Goal: Task Accomplishment & Management: Manage account settings

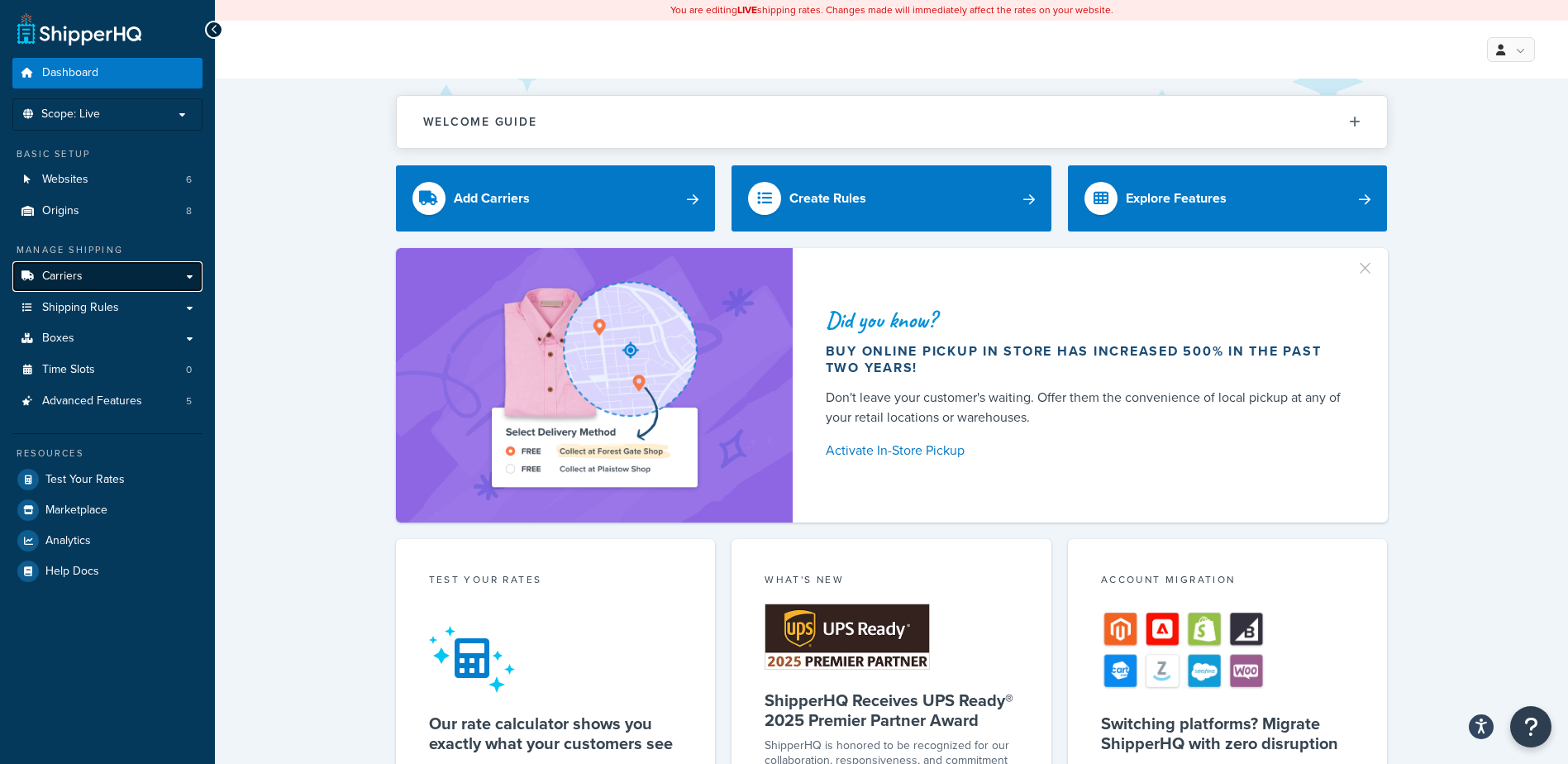
click at [68, 277] on span "Carriers" at bounding box center [63, 276] width 41 height 14
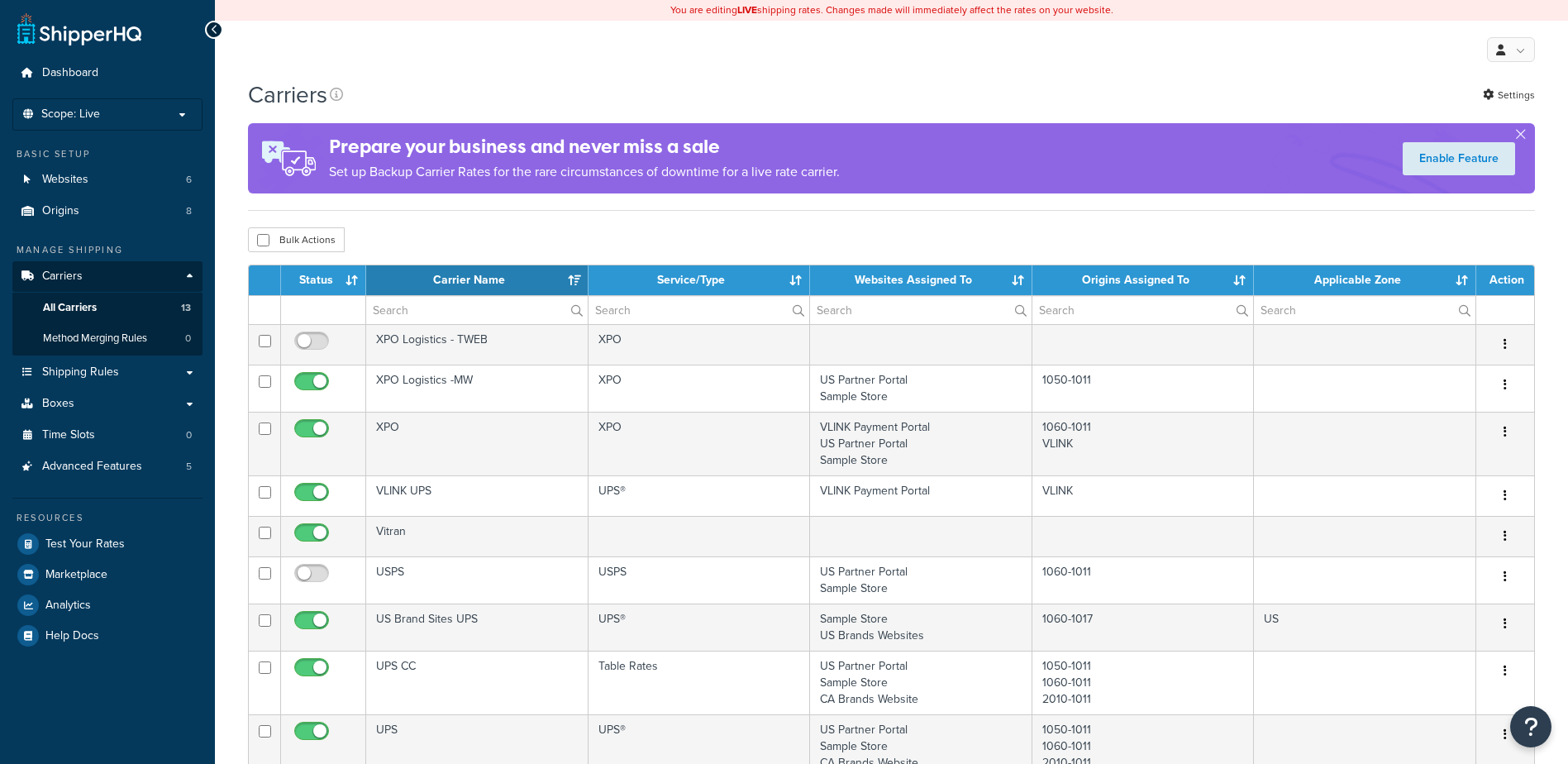
select select "15"
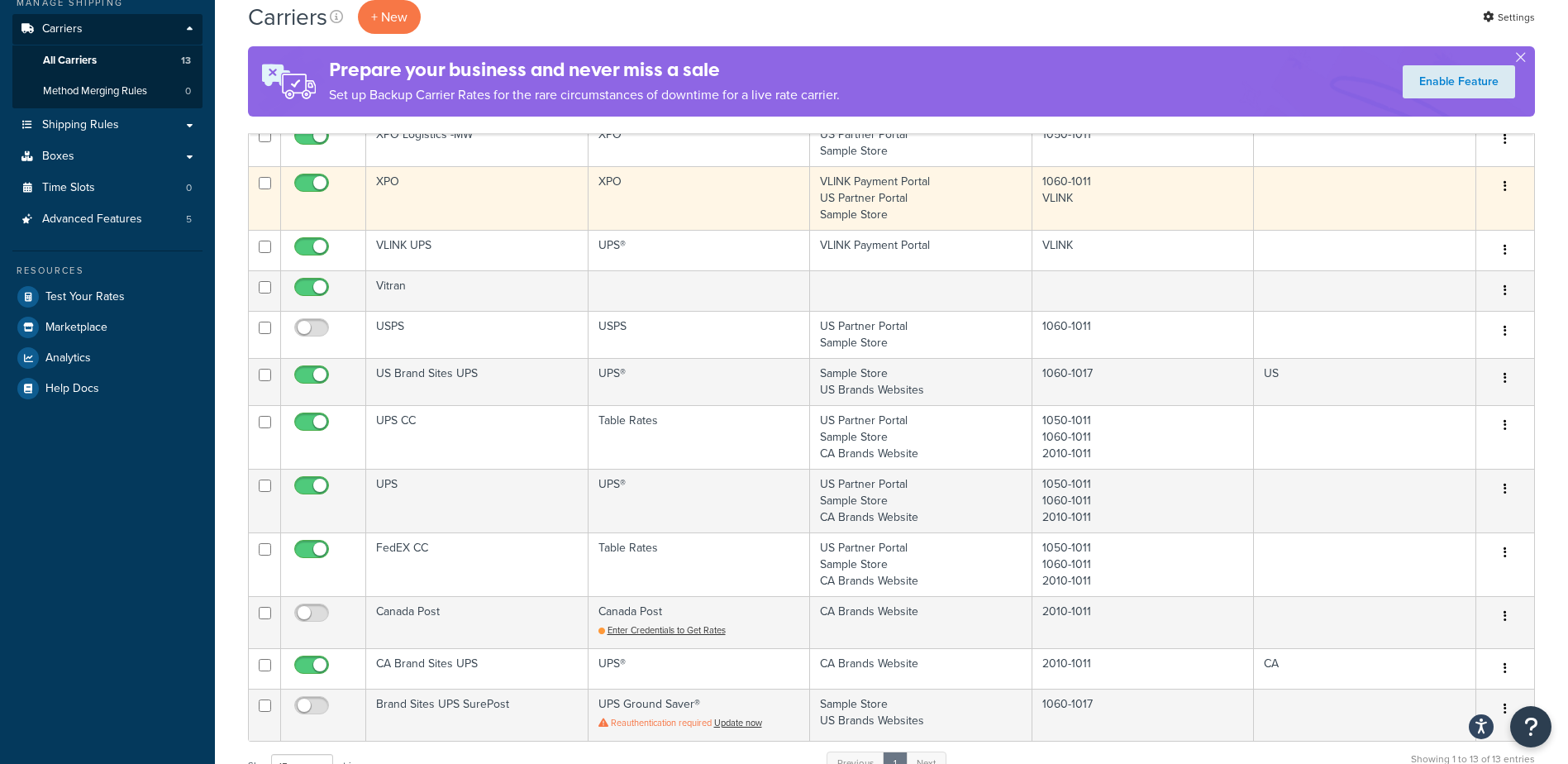
scroll to position [248, 0]
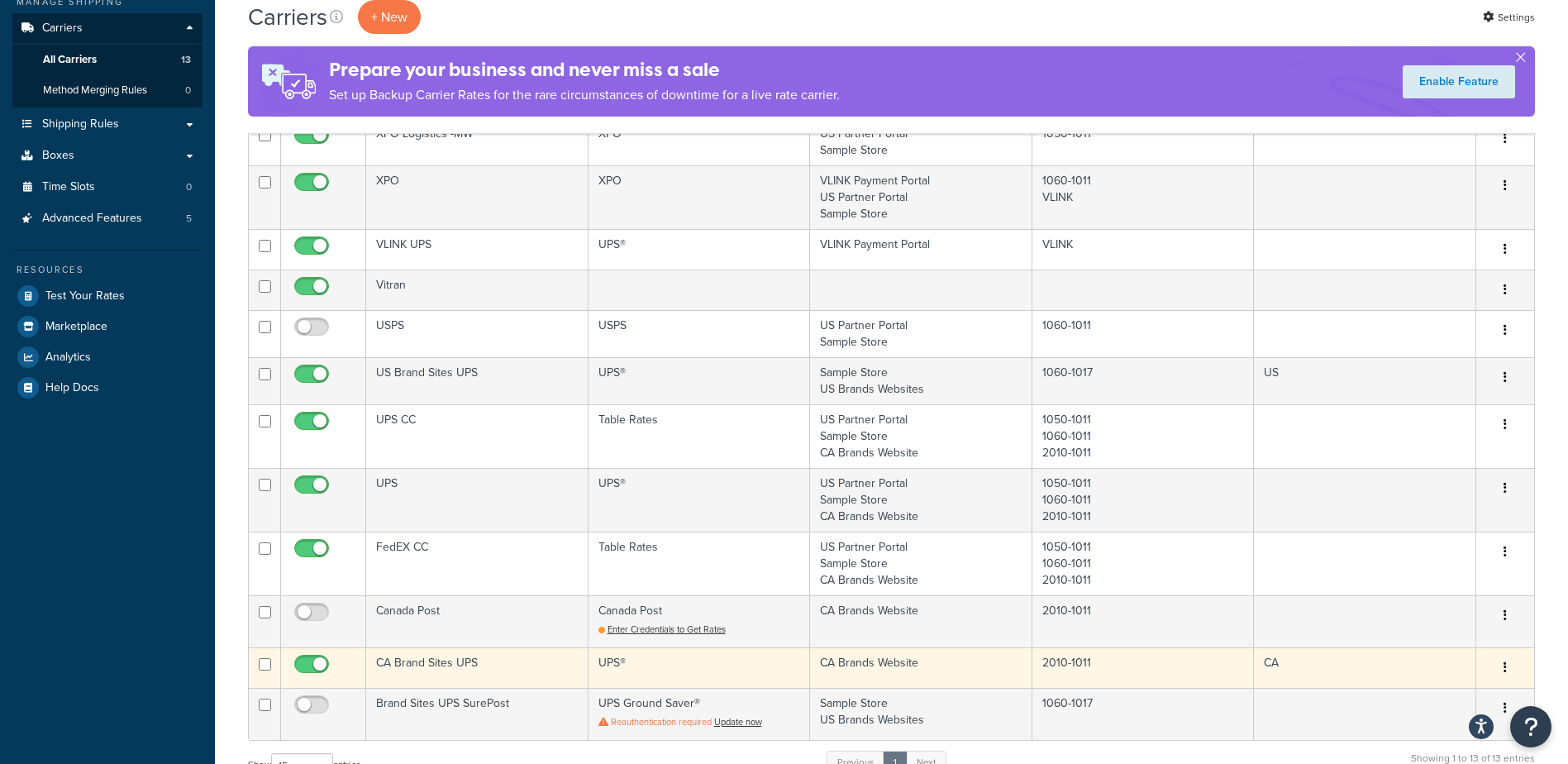
click at [410, 655] on td "CA Brand Sites UPS" at bounding box center [478, 667] width 222 height 41
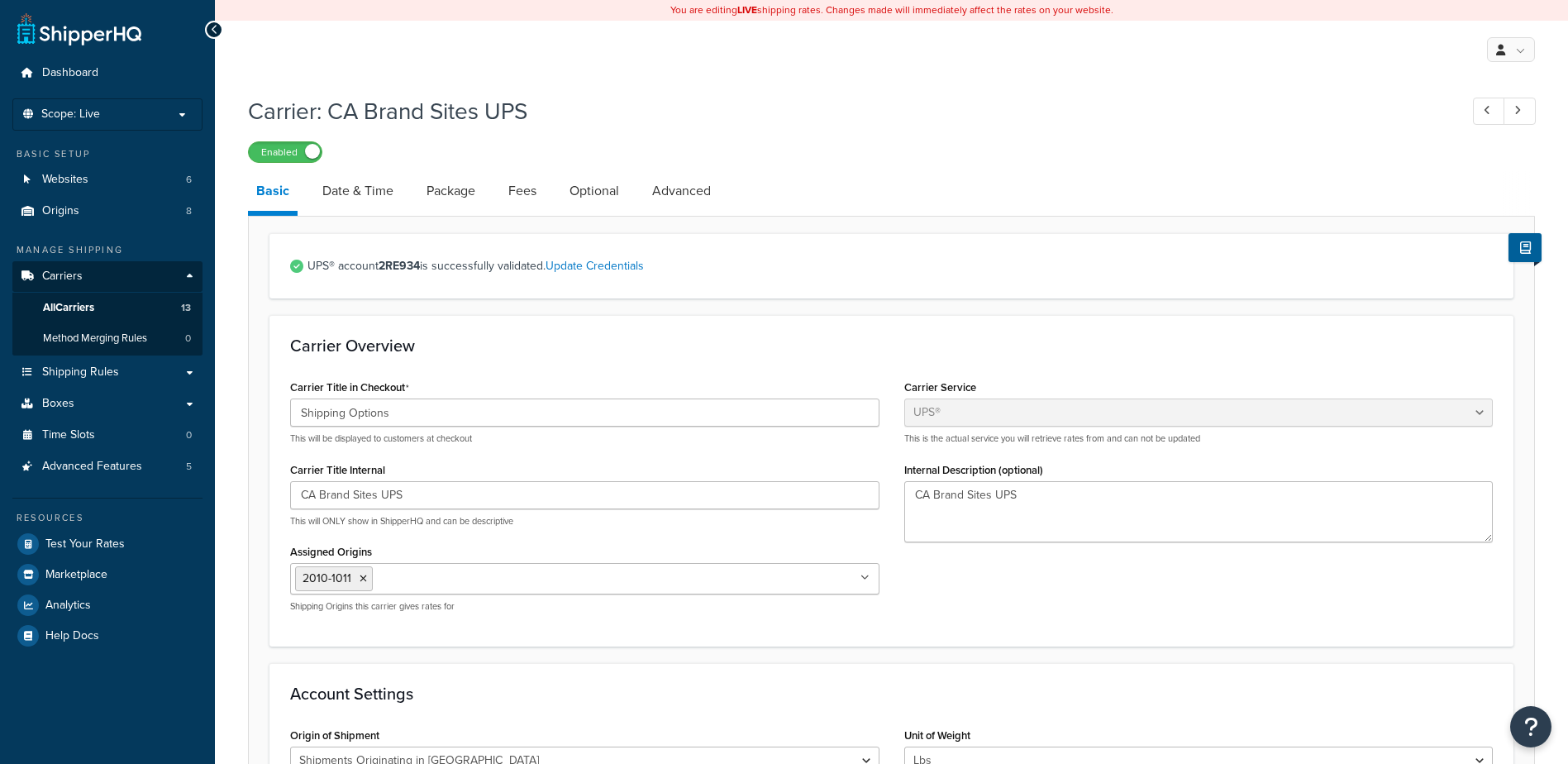
select select "ups"
select select "can"
select select "53"
click at [362, 198] on link "Date & Time" at bounding box center [358, 191] width 88 height 40
select select "yMMMd"
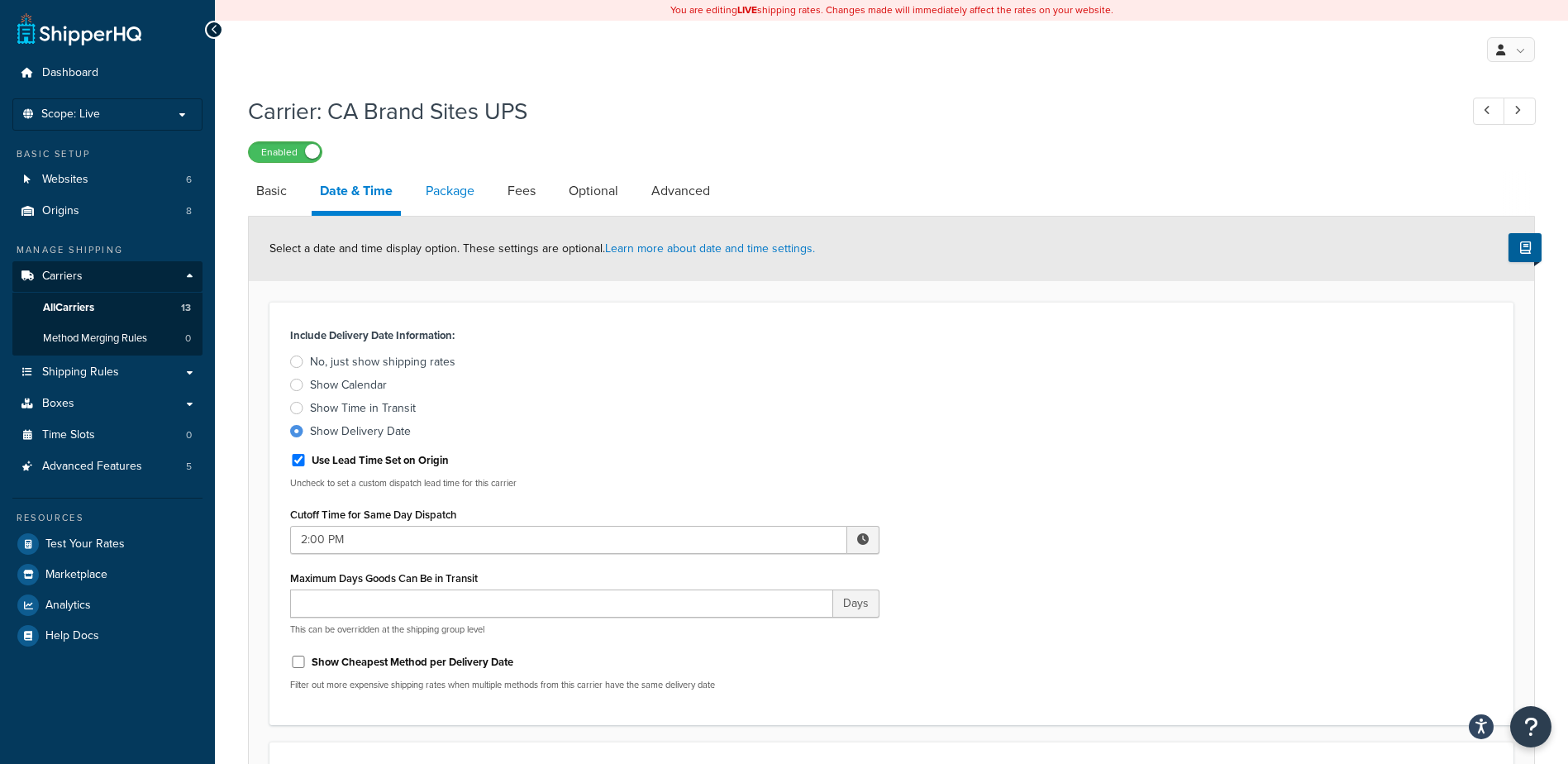
click at [474, 197] on link "Package" at bounding box center [450, 191] width 65 height 40
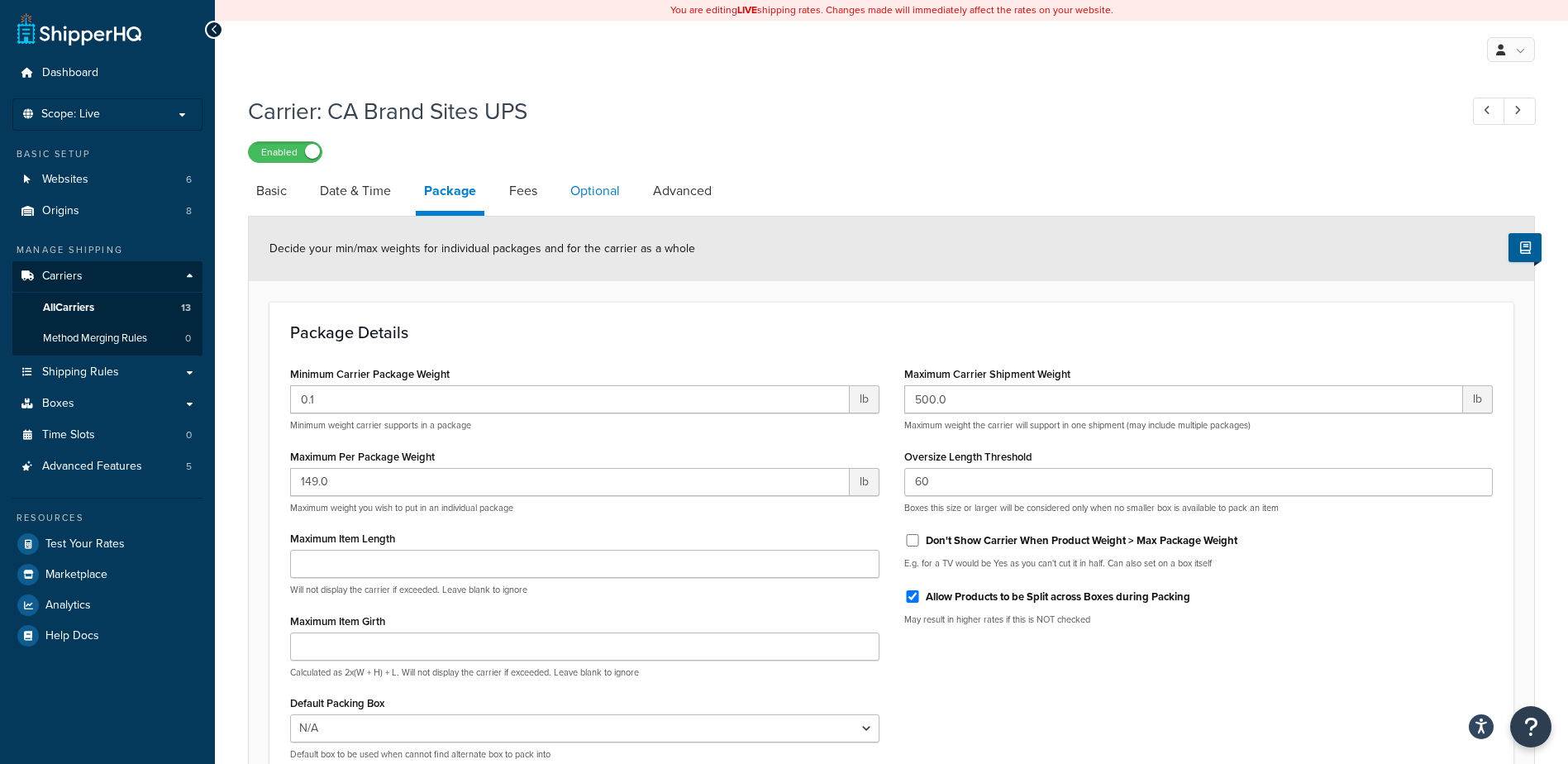
drag, startPoint x: 516, startPoint y: 189, endPoint x: 570, endPoint y: 190, distance: 54.0
click at [517, 189] on link "Fees" at bounding box center [523, 191] width 44 height 40
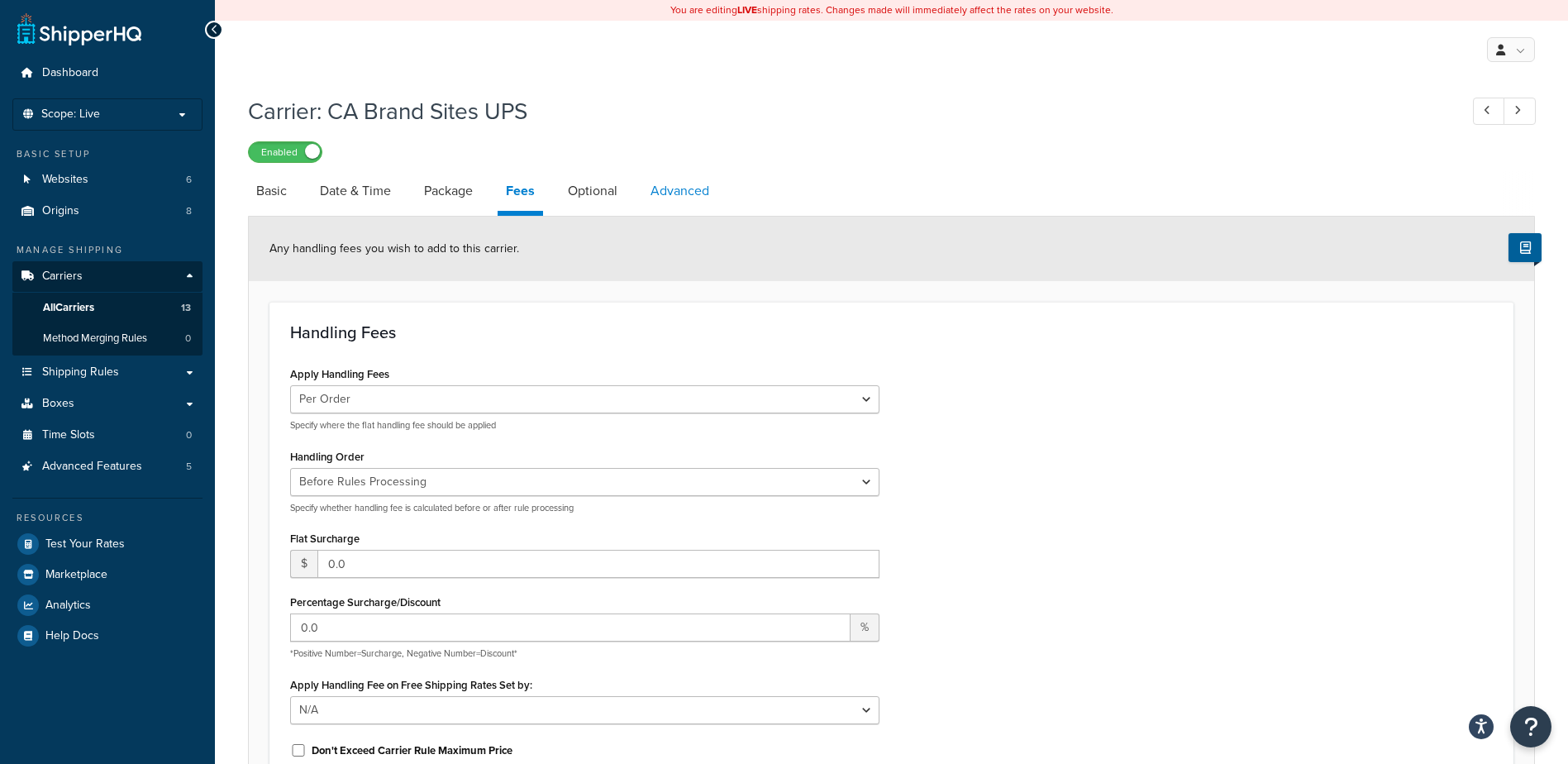
click at [666, 201] on link "Advanced" at bounding box center [680, 191] width 76 height 40
select select "false"
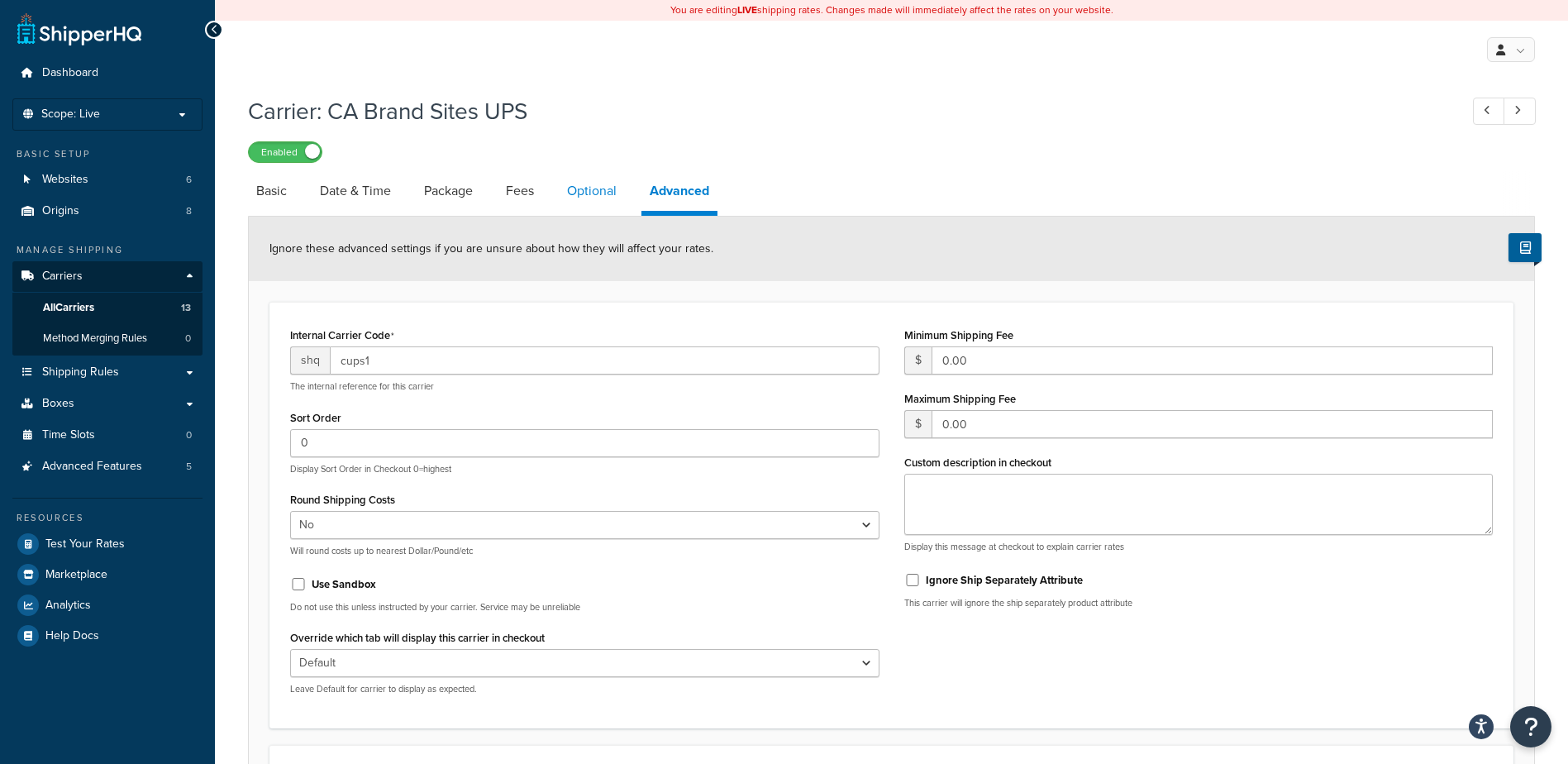
click at [625, 197] on link "Optional" at bounding box center [592, 191] width 66 height 40
select select "residential"
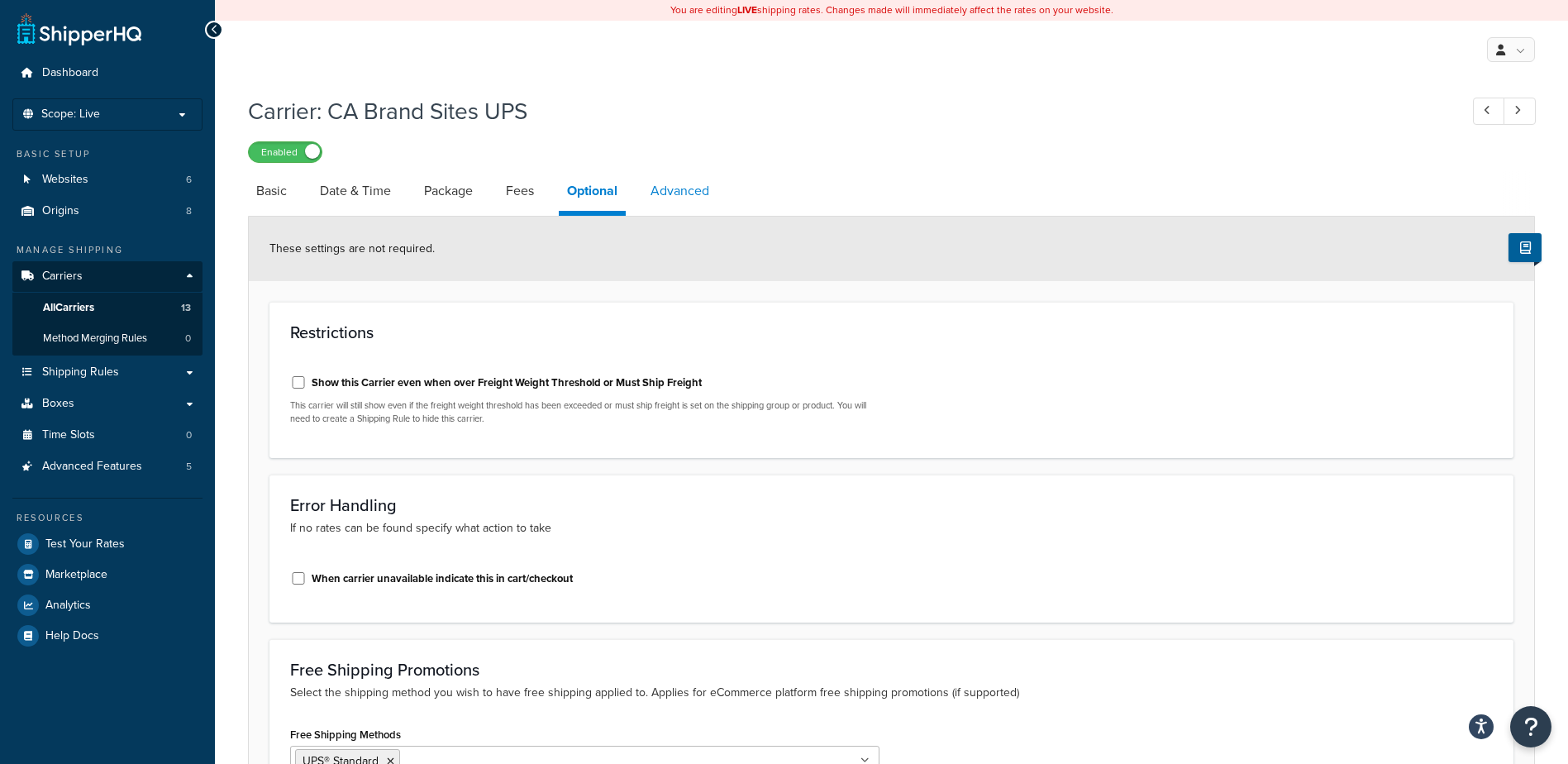
click at [668, 193] on link "Advanced" at bounding box center [680, 191] width 76 height 40
select select "false"
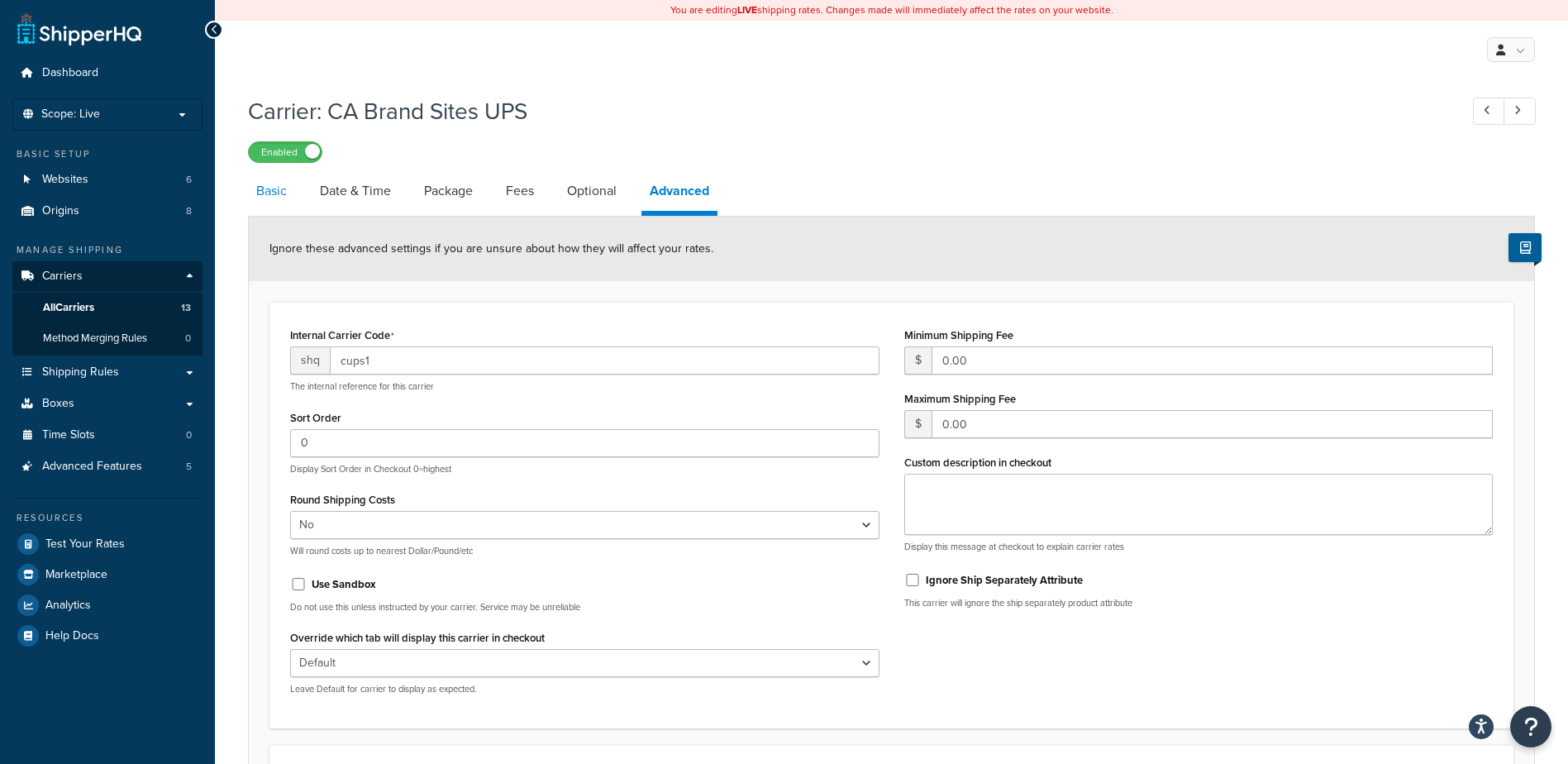
click at [286, 188] on link "Basic" at bounding box center [272, 191] width 47 height 40
select select "ups"
select select "can"
select select "53"
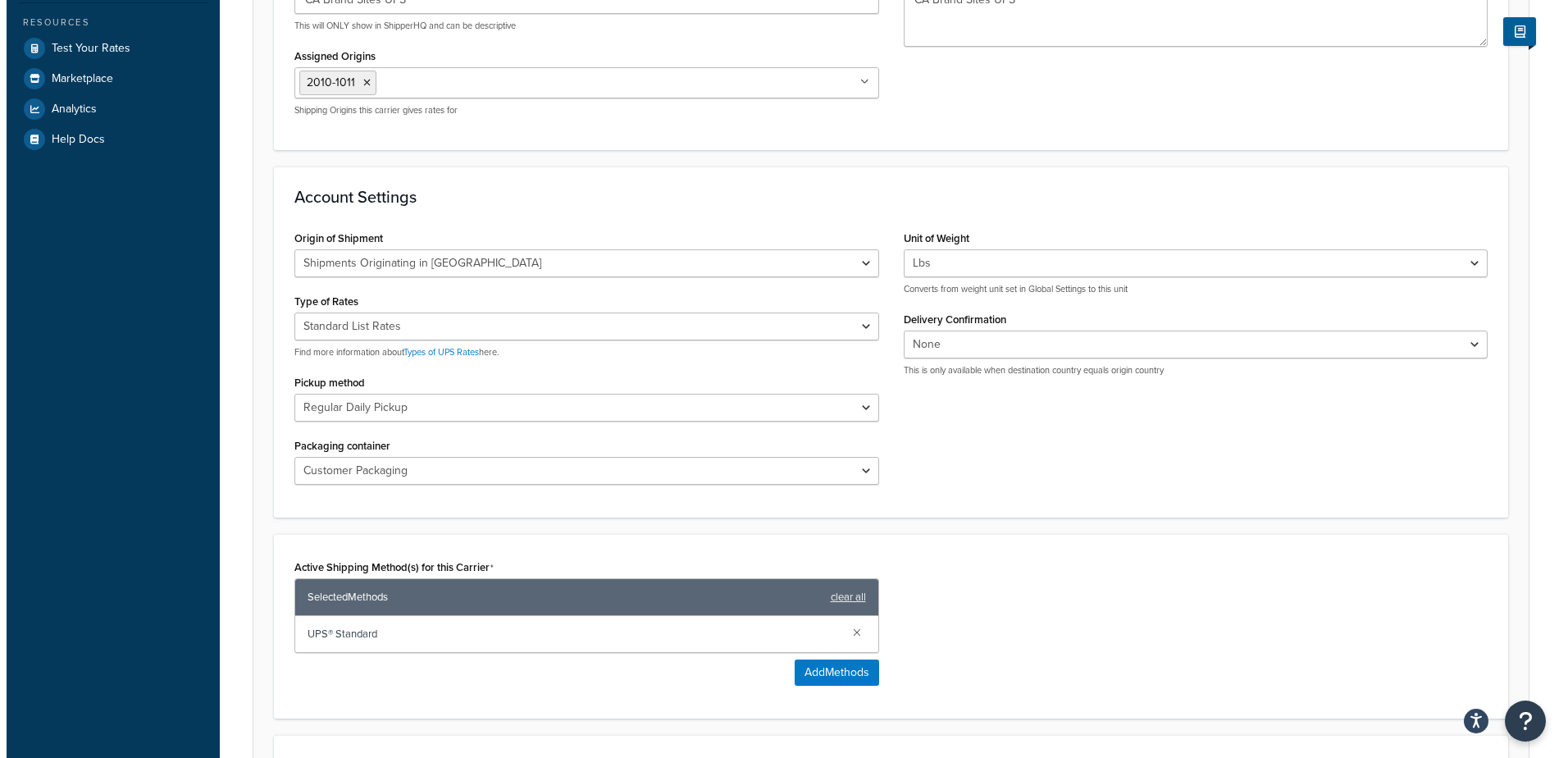
scroll to position [492, 0]
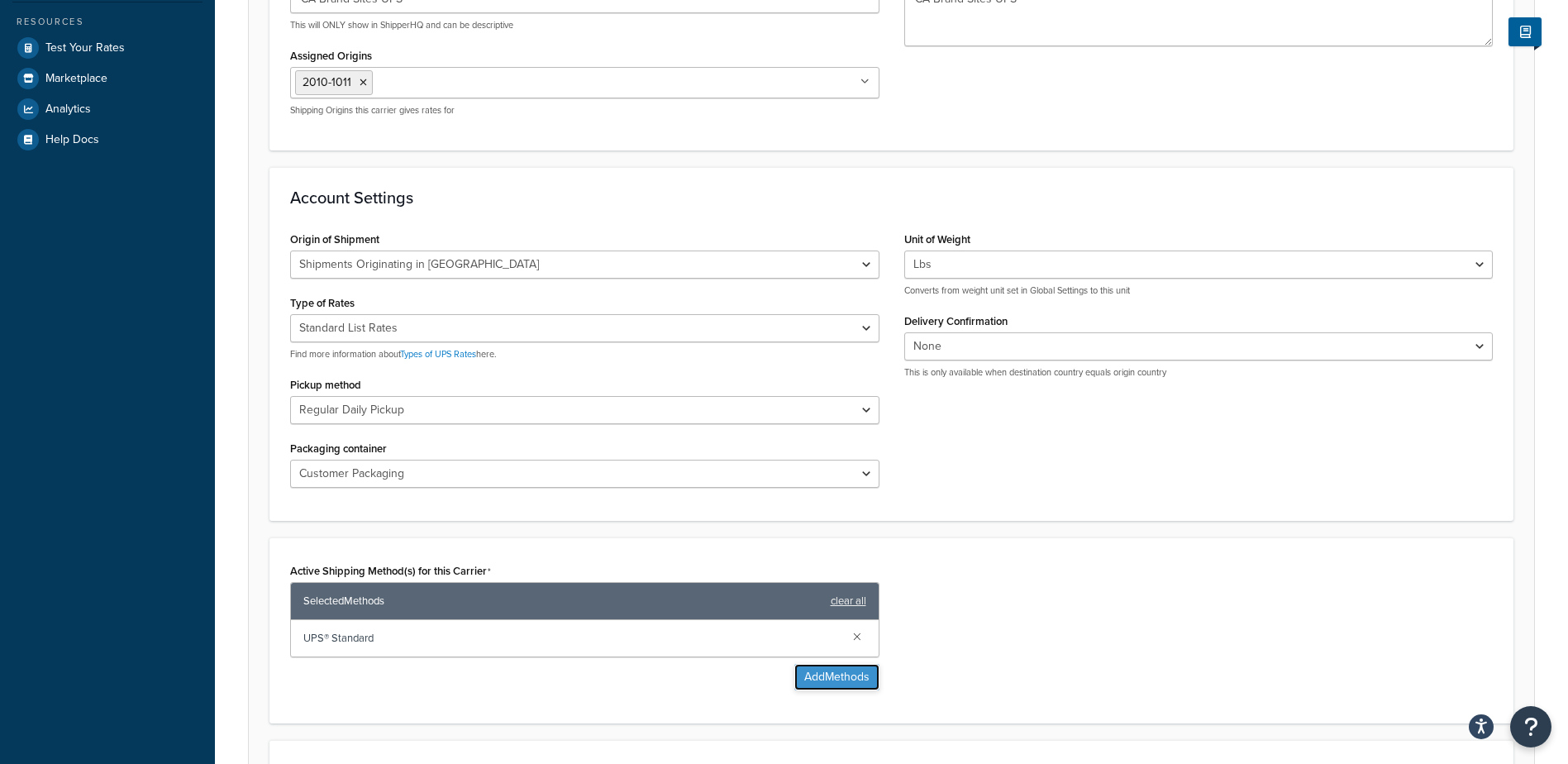
click at [841, 681] on button "Add Methods" at bounding box center [837, 676] width 85 height 26
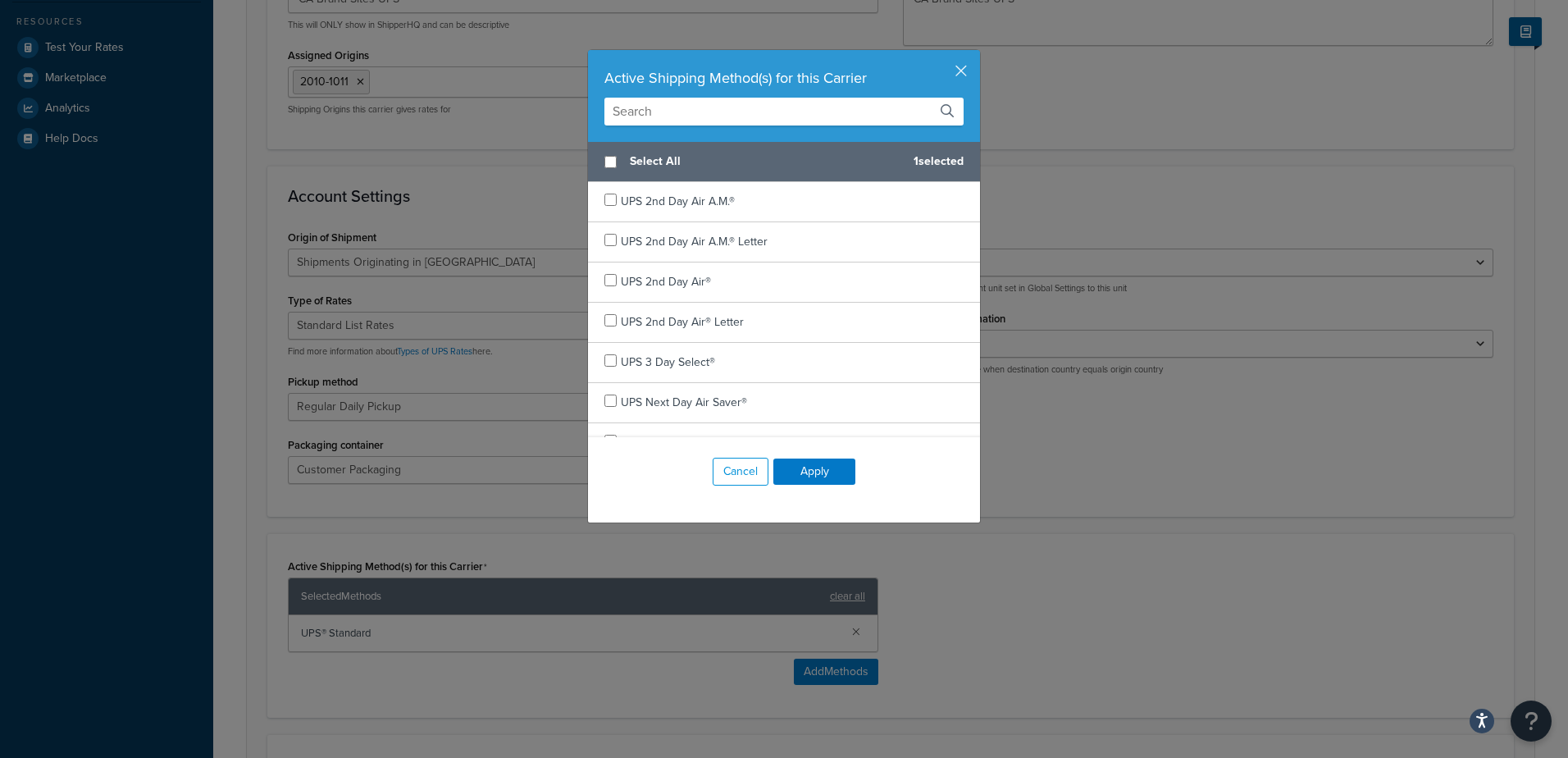
click at [642, 115] on input "text" at bounding box center [784, 111] width 359 height 28
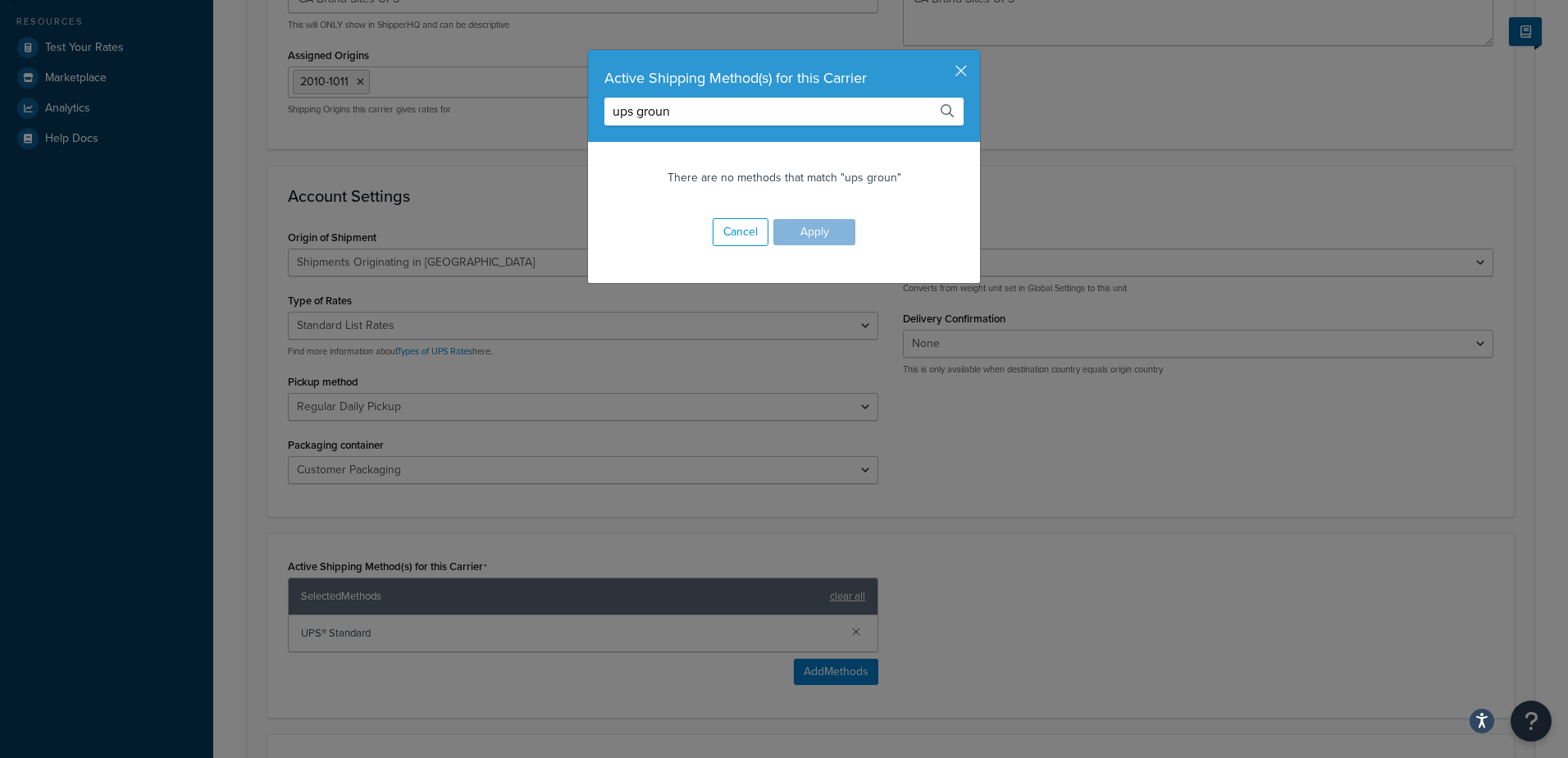
type input "ups ground"
drag, startPoint x: 830, startPoint y: 116, endPoint x: 375, endPoint y: 152, distance: 456.4
click at [375, 143] on div "Active Shipping Method(s) for this Carrier ups ground There are no methods that…" at bounding box center [784, 379] width 1568 height 758
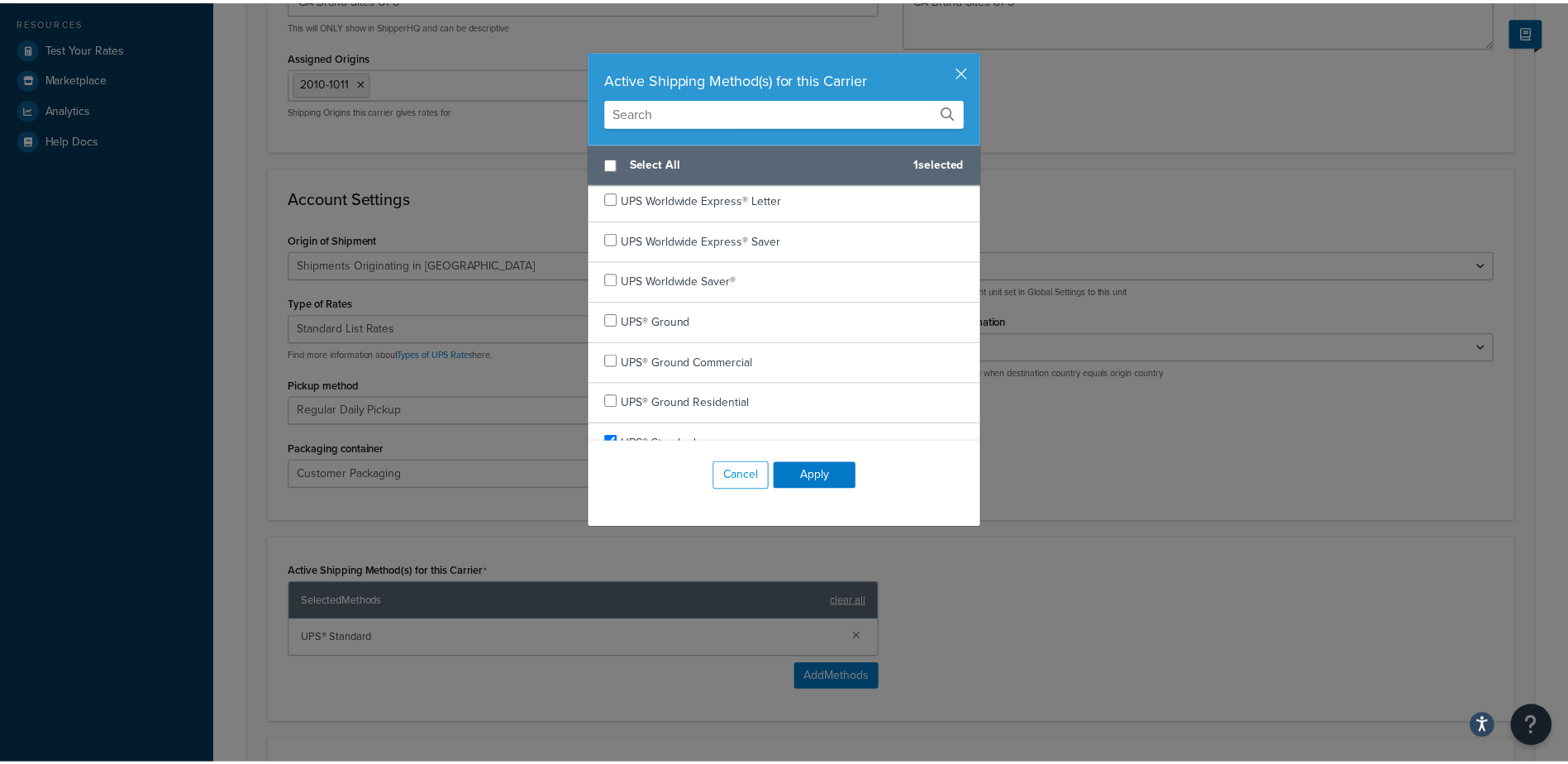
scroll to position [957, 0]
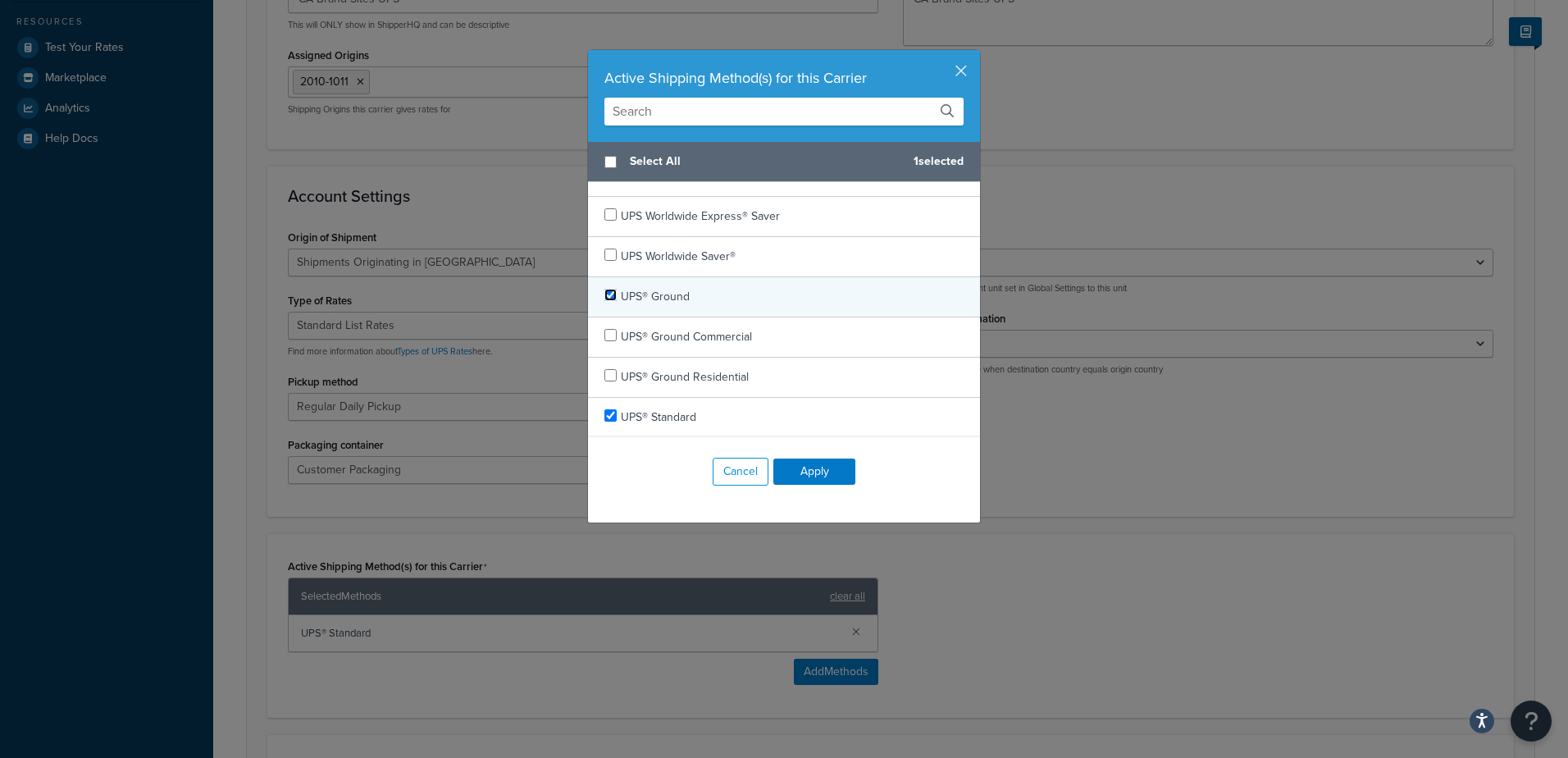
click at [605, 295] on input "checkbox" at bounding box center [611, 295] width 12 height 12
checkbox input "true"
click at [823, 466] on button "Apply" at bounding box center [814, 471] width 82 height 26
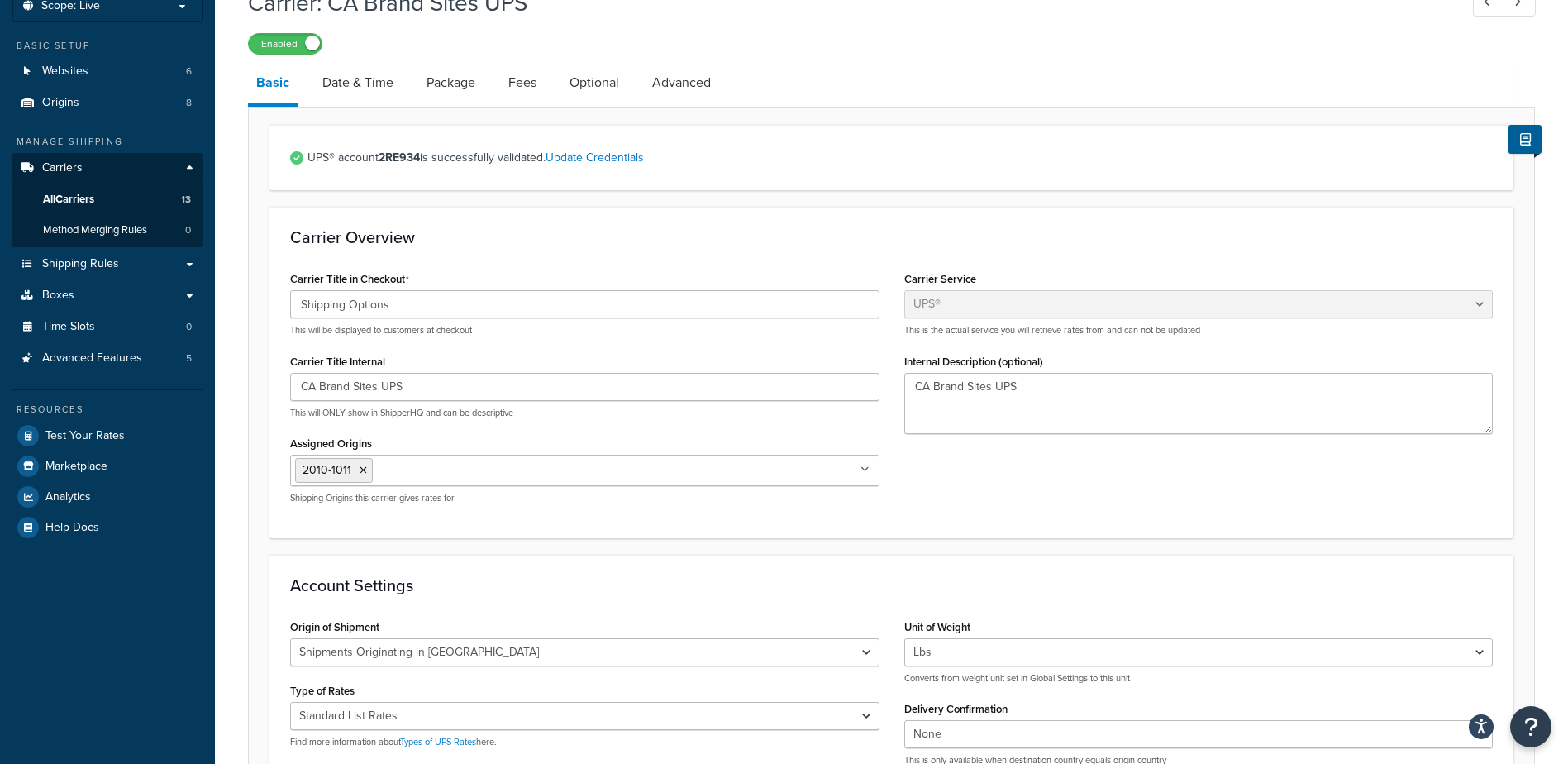
scroll to position [82, 0]
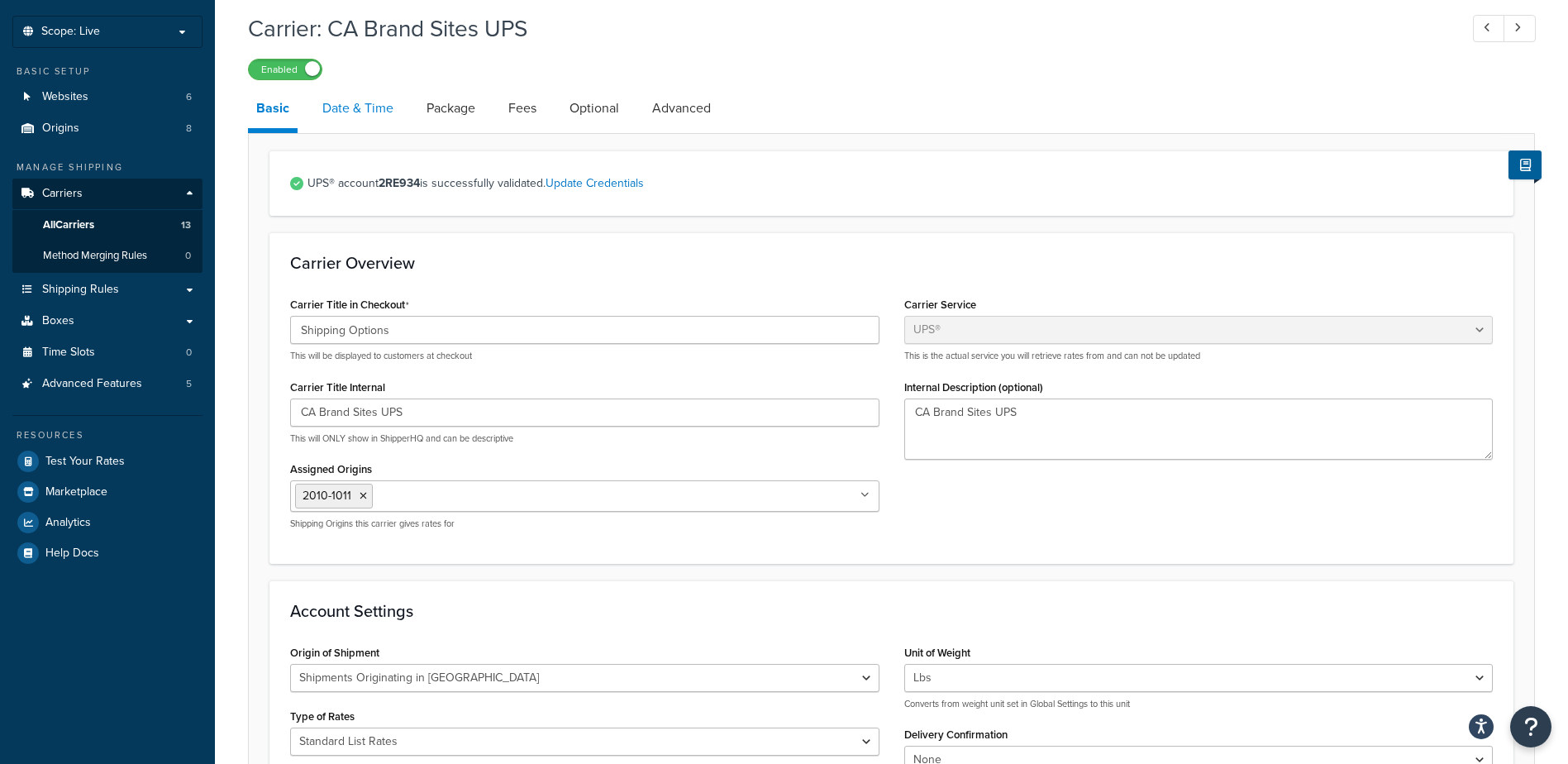
click at [383, 112] on link "Date & Time" at bounding box center [358, 109] width 88 height 40
select select "yMMMd"
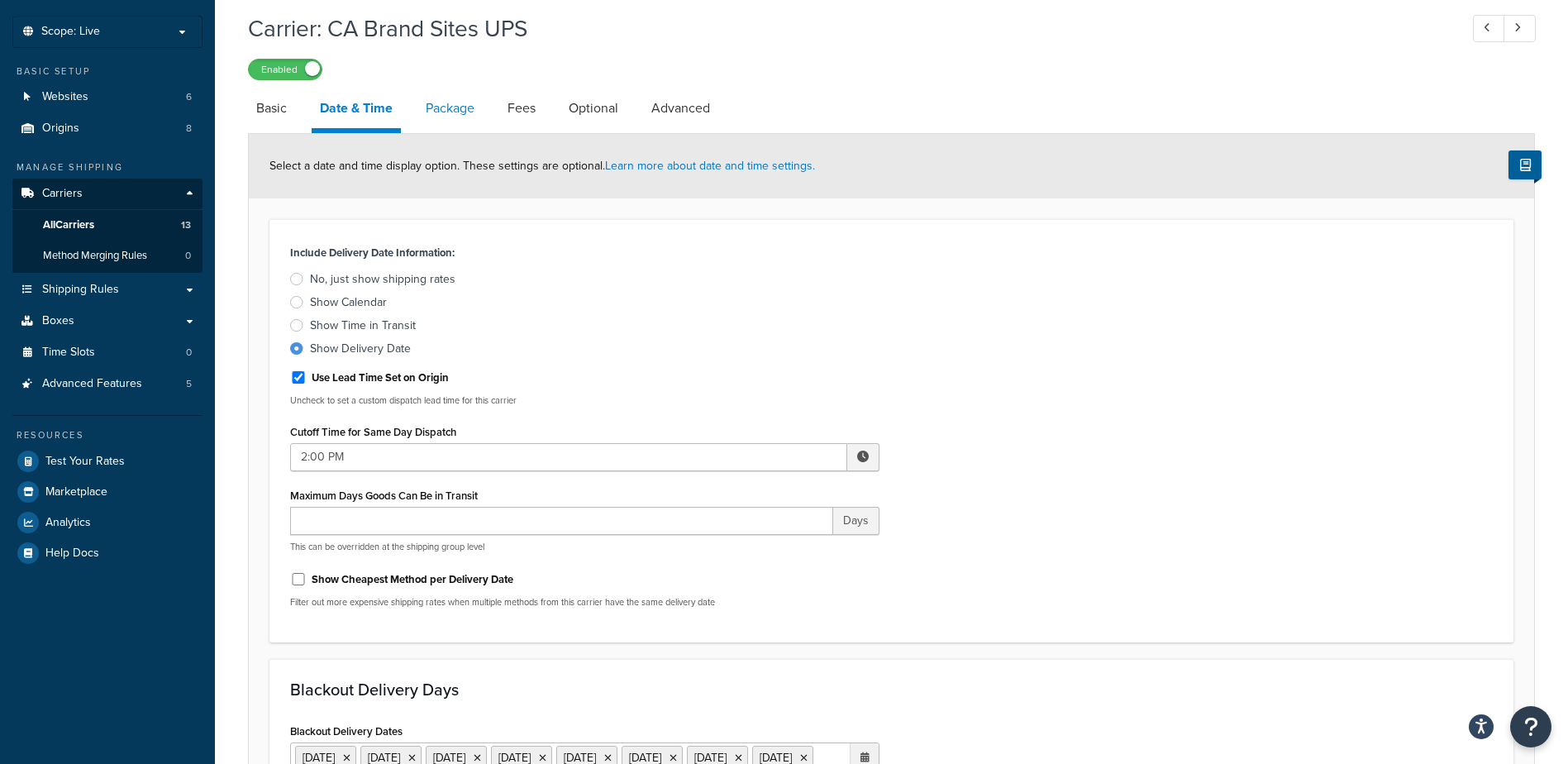
click at [480, 113] on link "Package" at bounding box center [450, 109] width 65 height 40
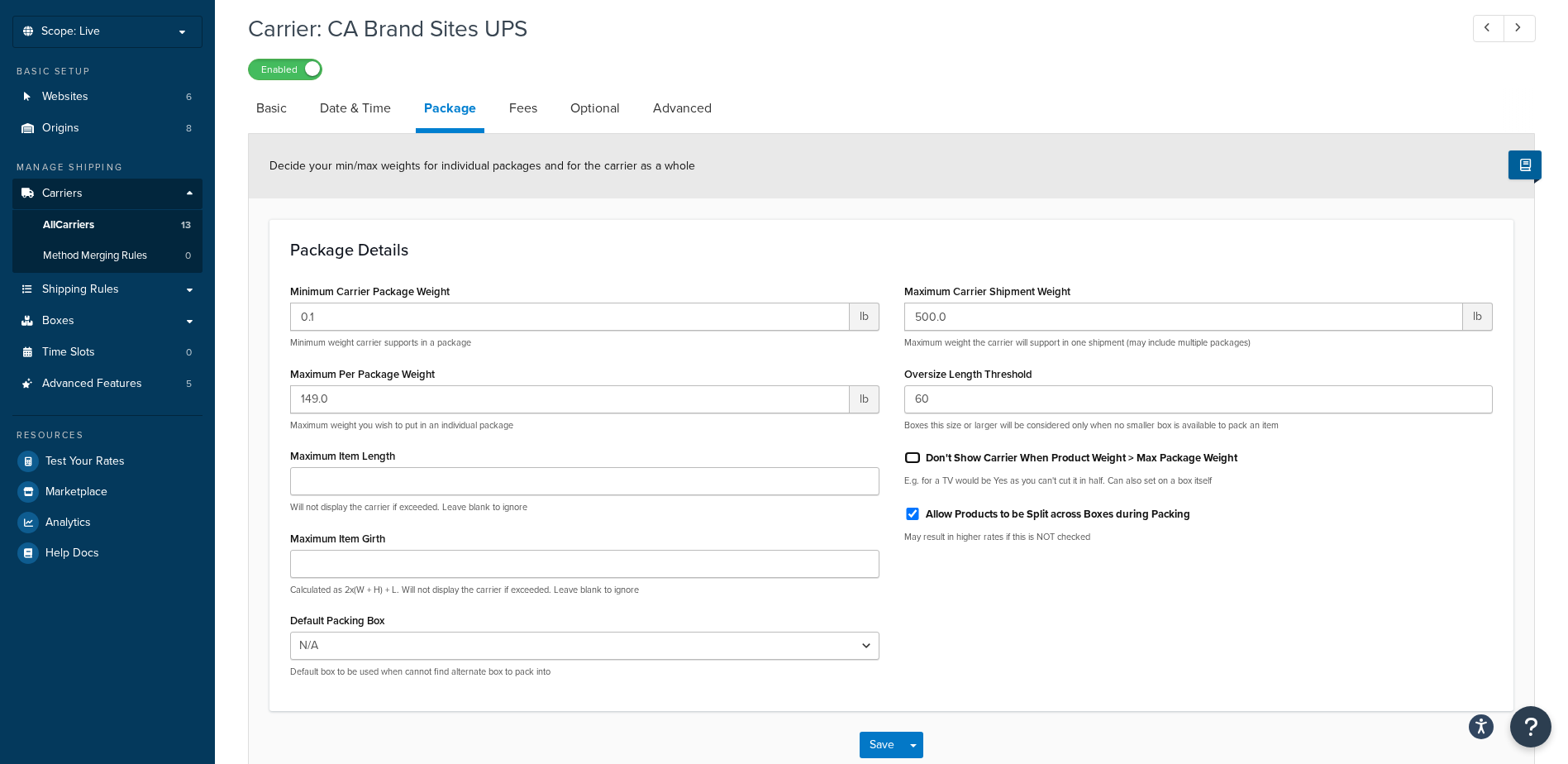
click at [911, 458] on input "Don't Show Carrier When Product Weight > Max Package Weight" at bounding box center [912, 458] width 16 height 12
checkbox input "true"
click at [536, 111] on link "Fees" at bounding box center [523, 109] width 44 height 40
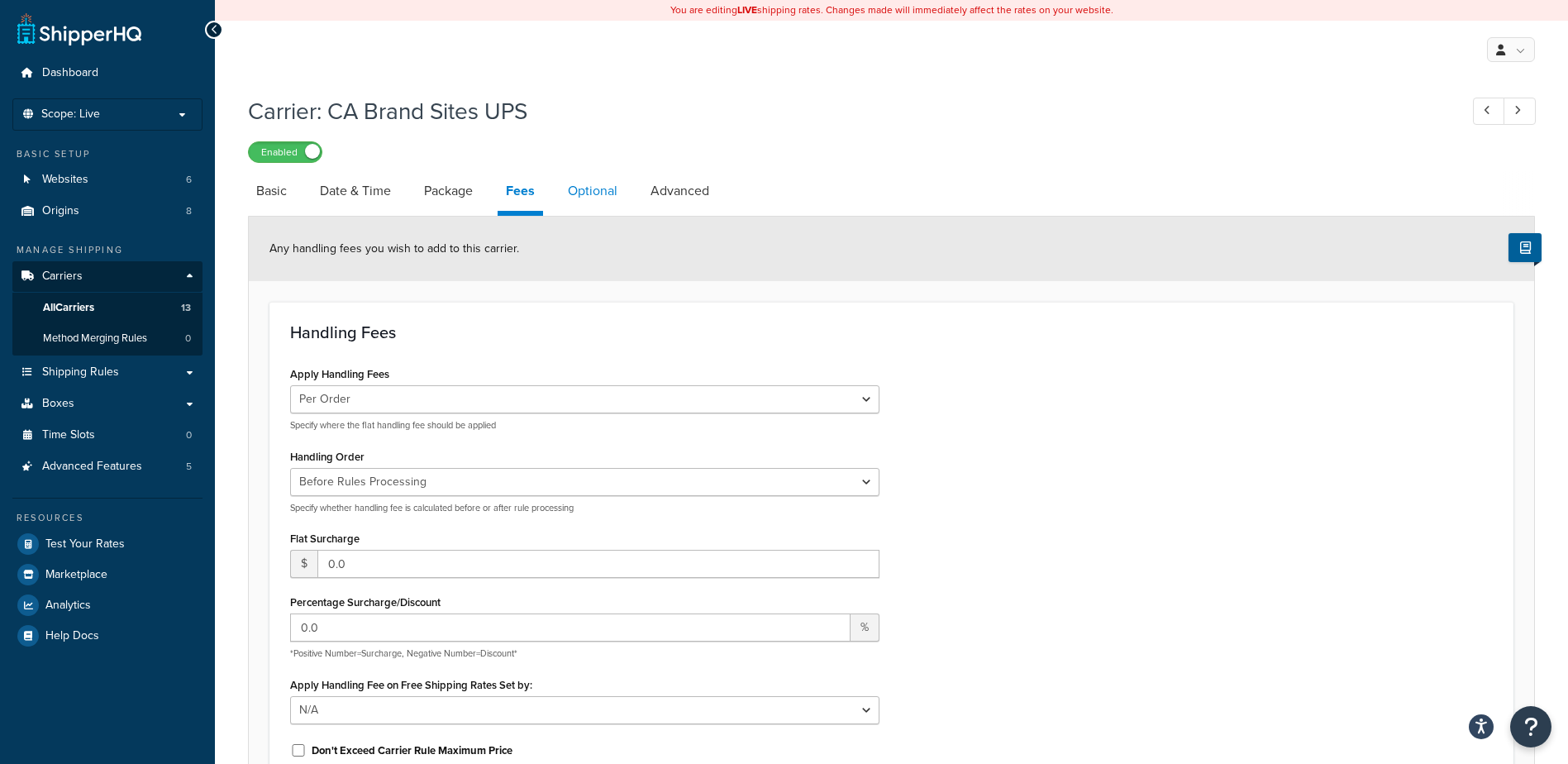
click at [589, 189] on link "Optional" at bounding box center [593, 191] width 66 height 40
select select "residential"
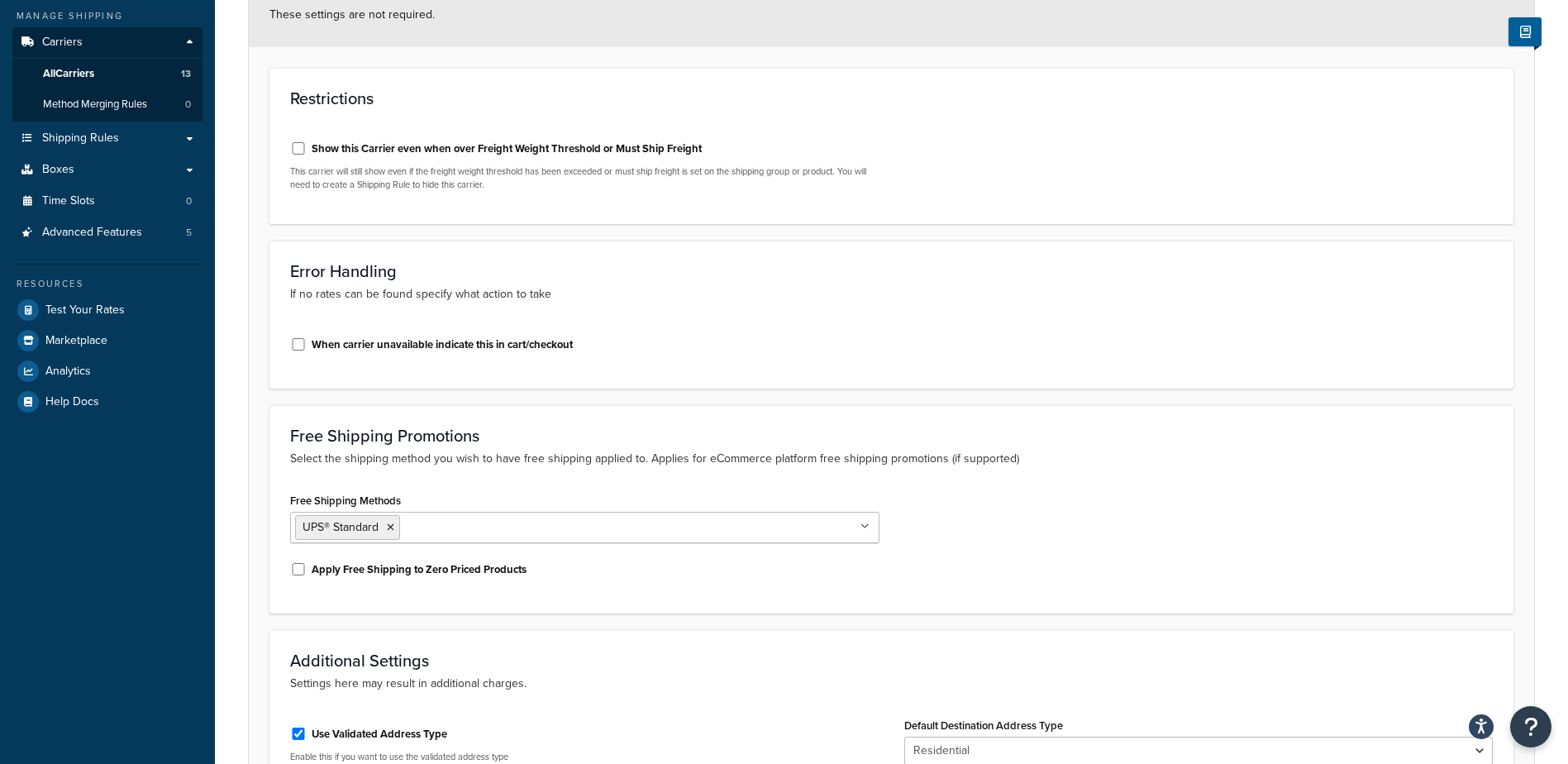
scroll to position [248, 0]
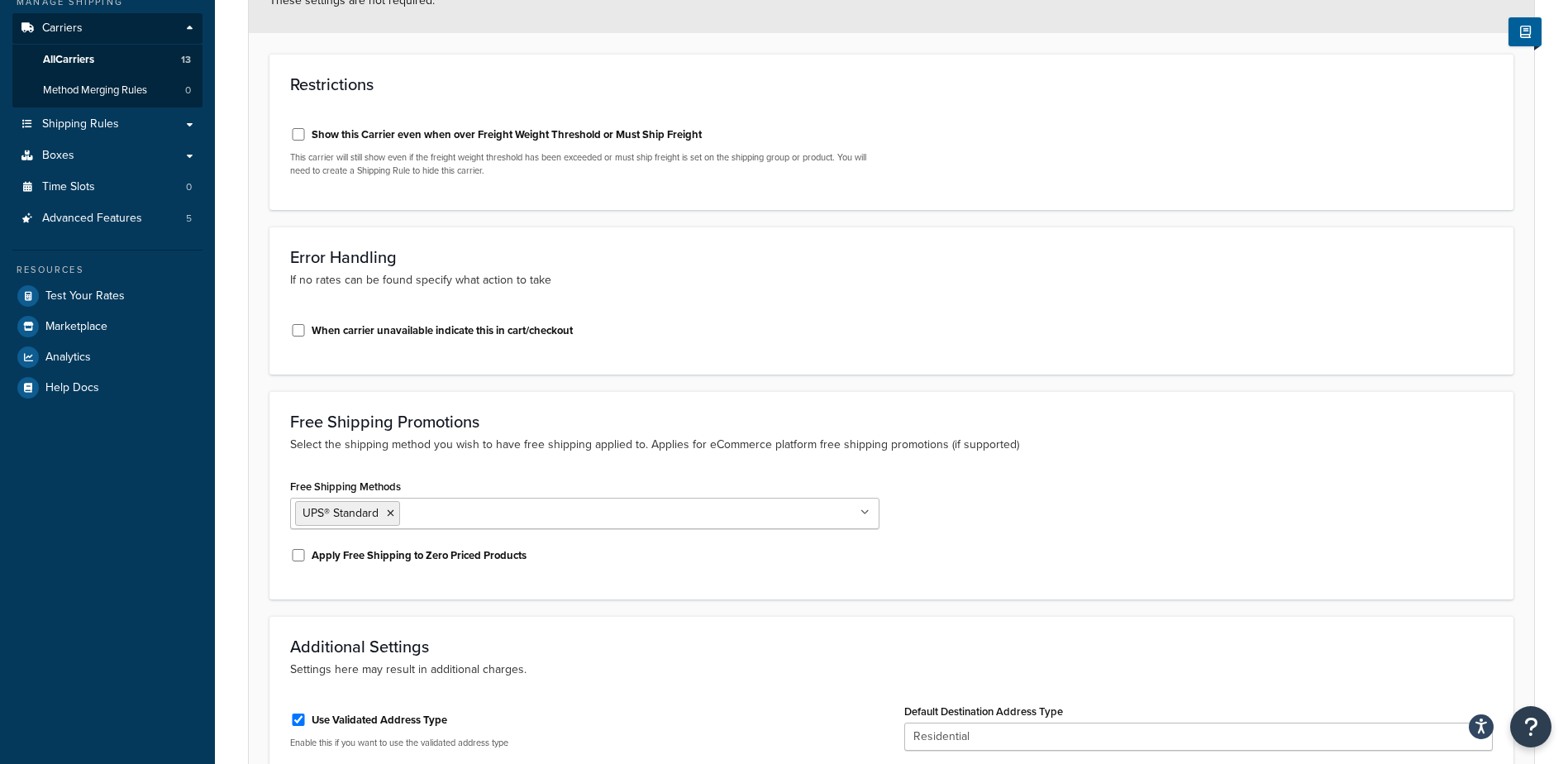
click at [589, 511] on ul "UPS® Standard" at bounding box center [584, 513] width 590 height 31
click at [513, 517] on ul "UPS® Standard" at bounding box center [584, 513] width 590 height 31
click at [468, 517] on ul "UPS® Standard" at bounding box center [584, 513] width 590 height 31
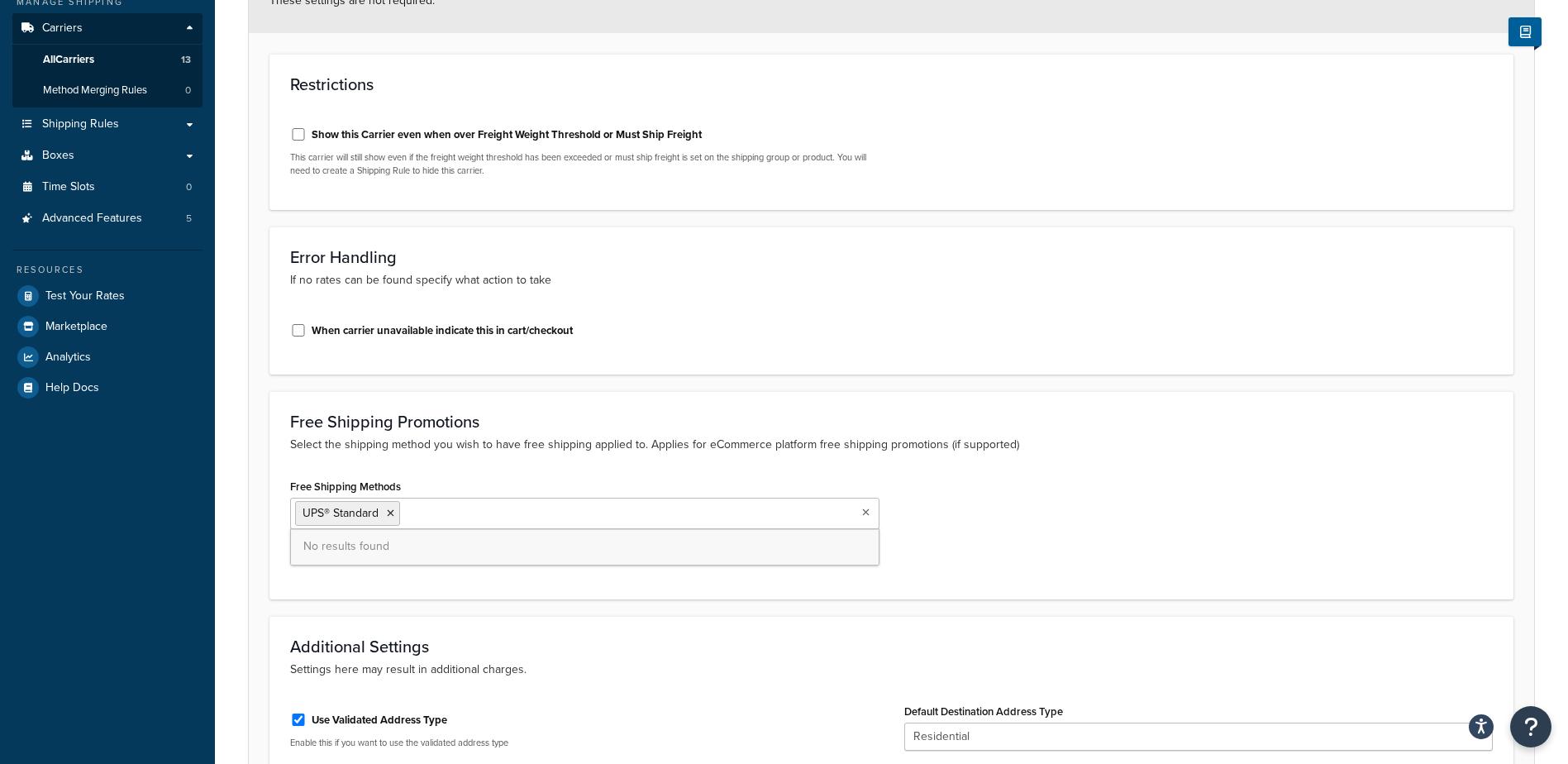
click at [517, 458] on div "Free Shipping Promotions Select the shipping method you wish to have free shipp…" at bounding box center [891, 495] width 1244 height 208
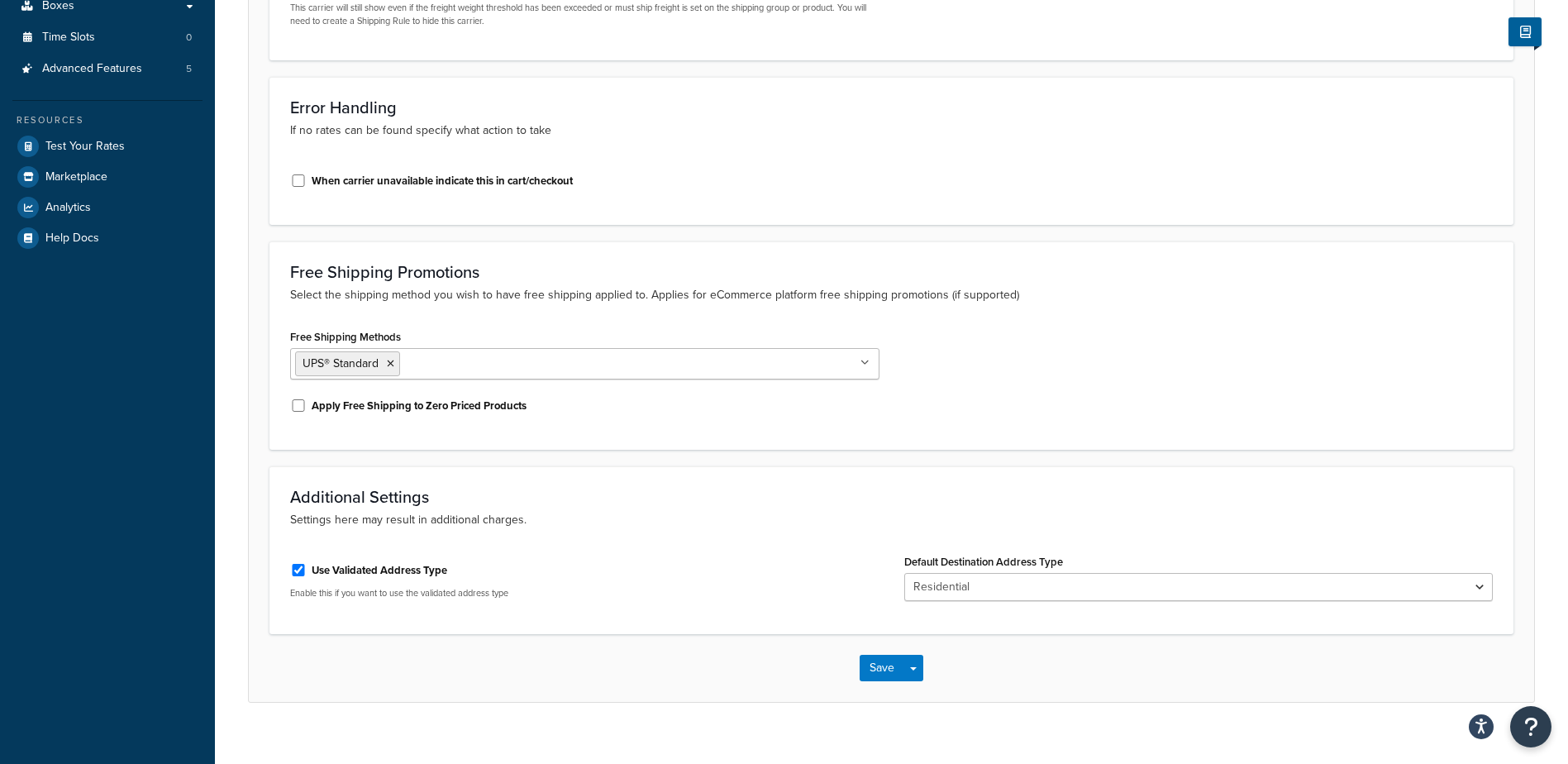
scroll to position [421, 0]
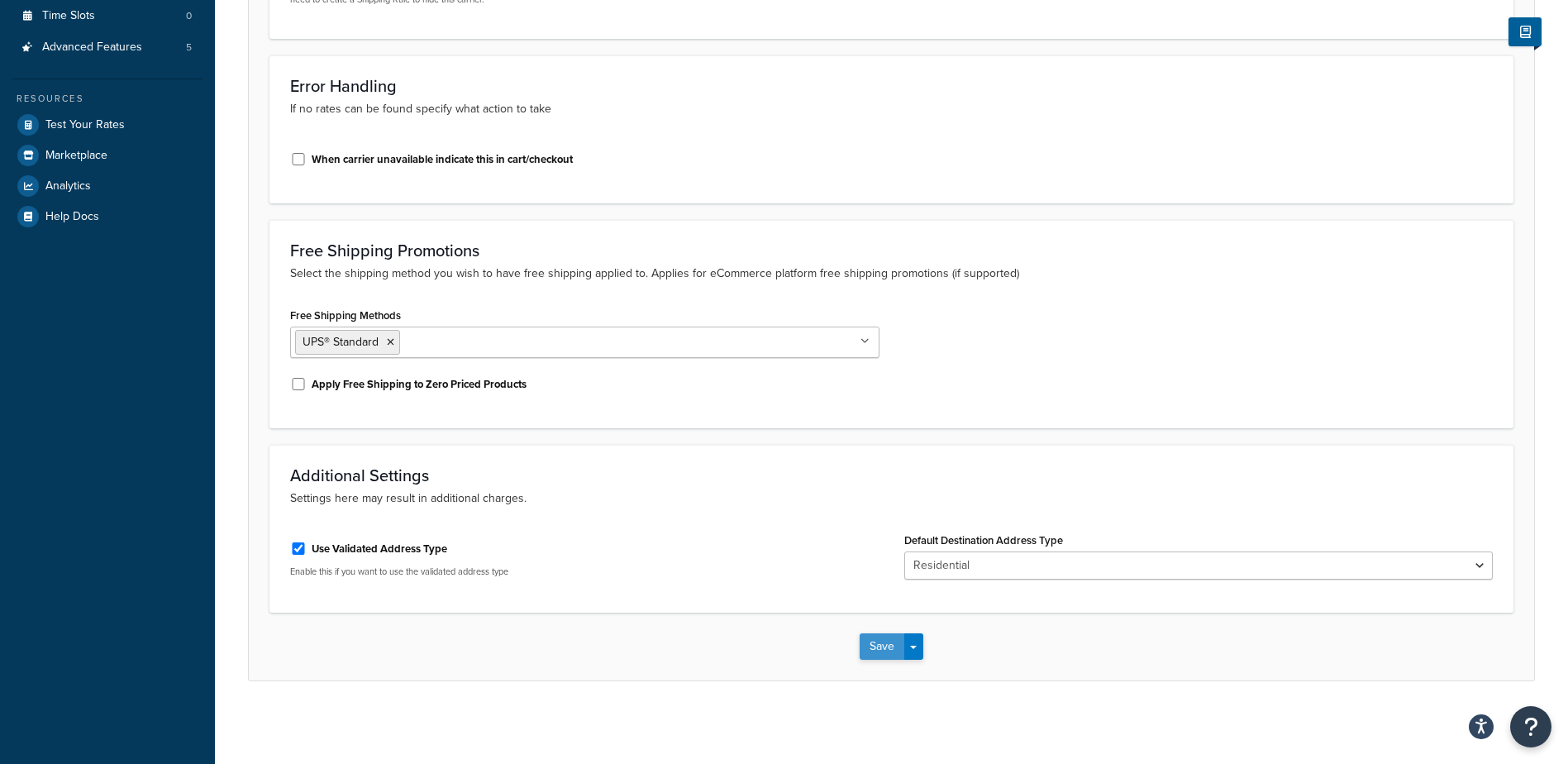
click at [899, 647] on button "Save" at bounding box center [881, 646] width 44 height 26
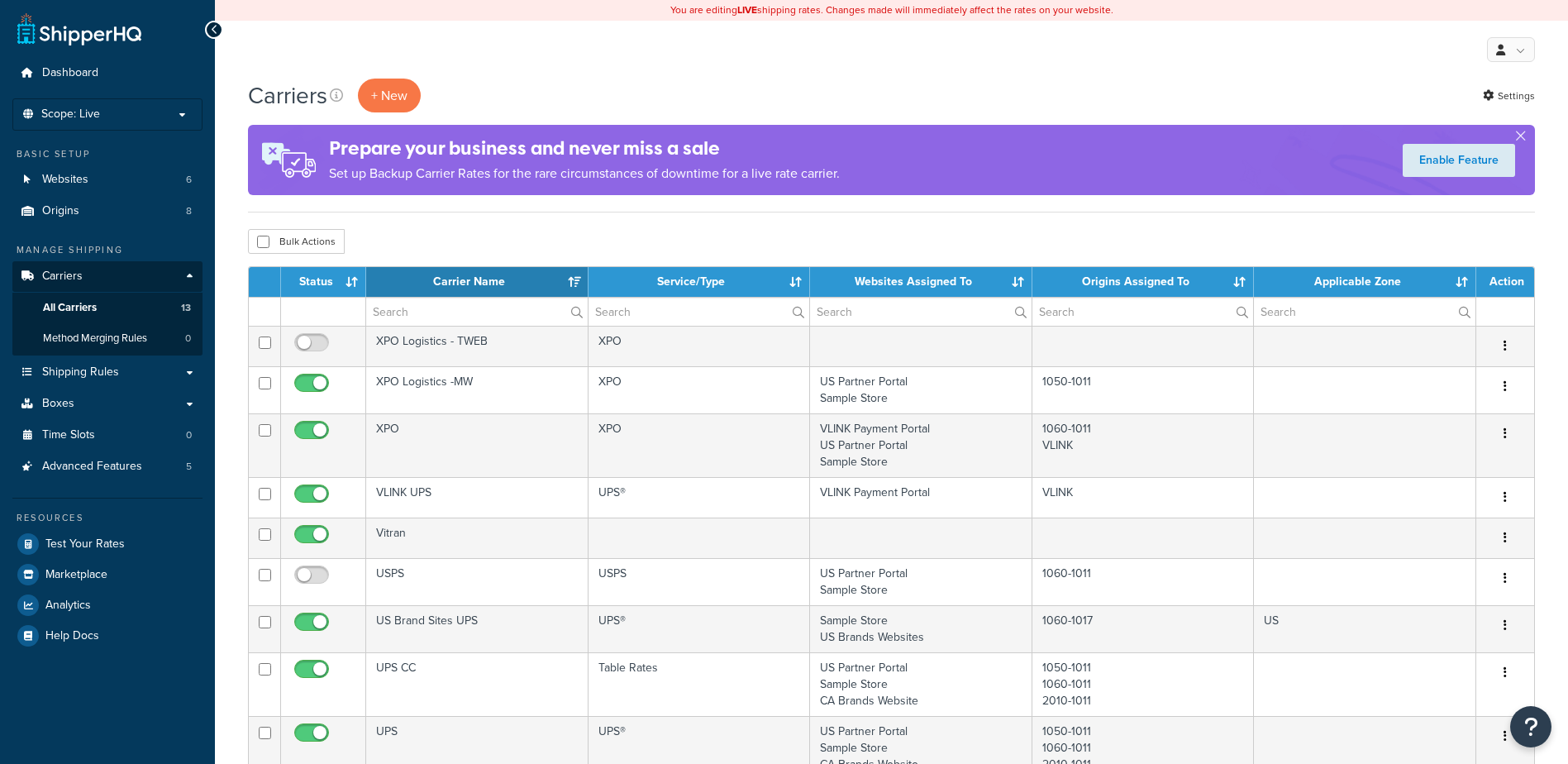
select select "15"
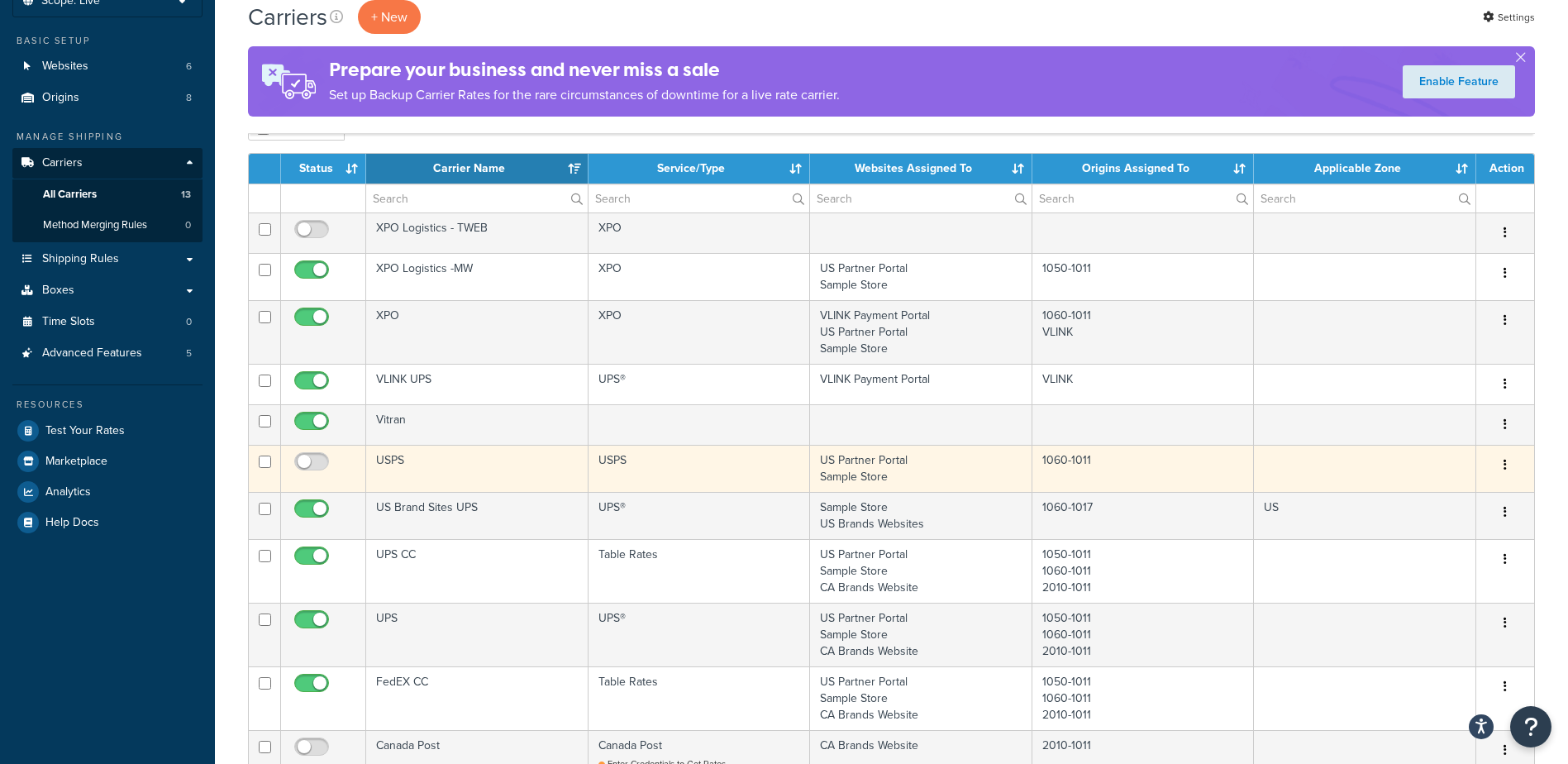
scroll to position [165, 0]
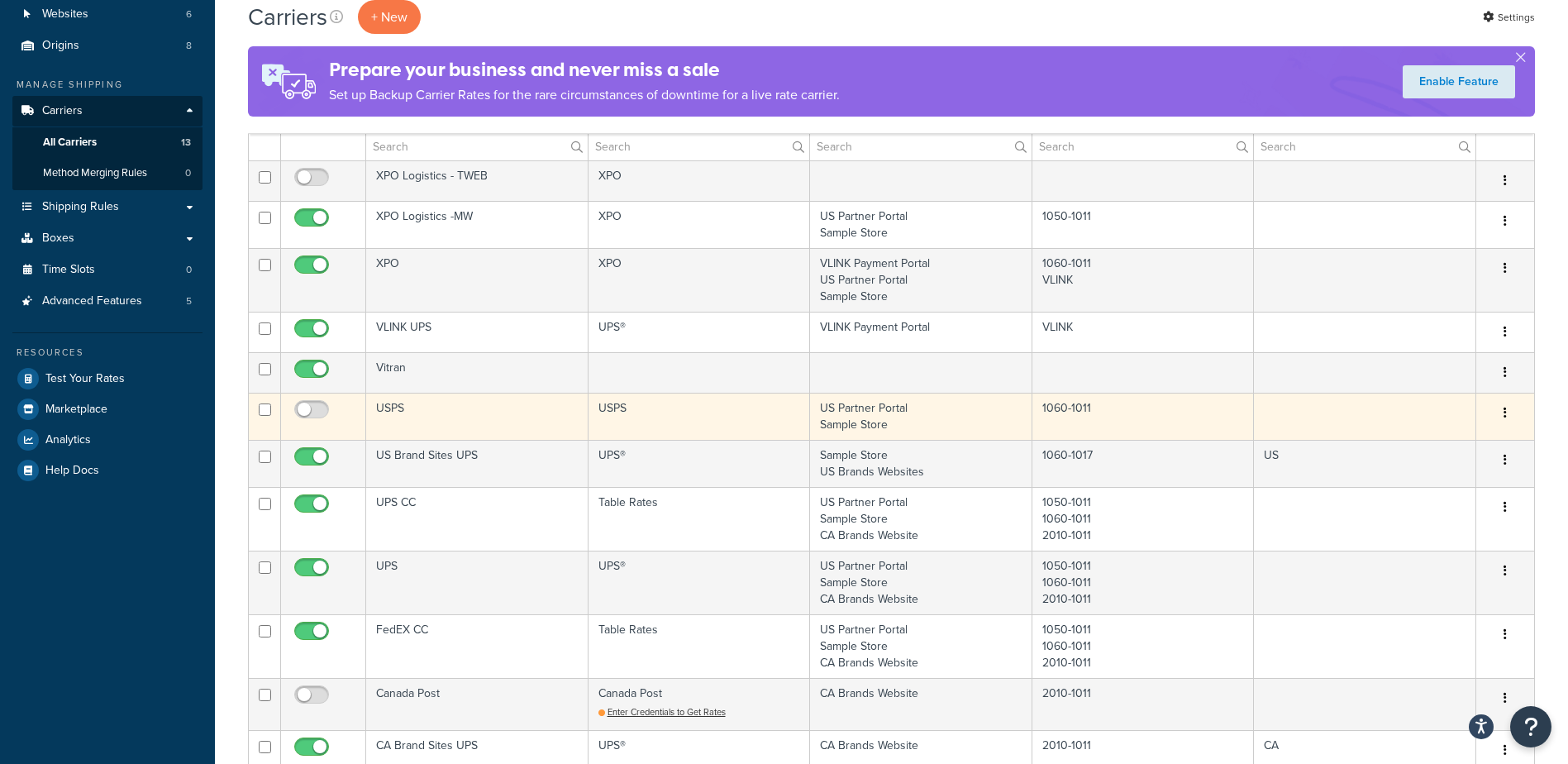
click at [478, 584] on td "UPS" at bounding box center [478, 582] width 222 height 63
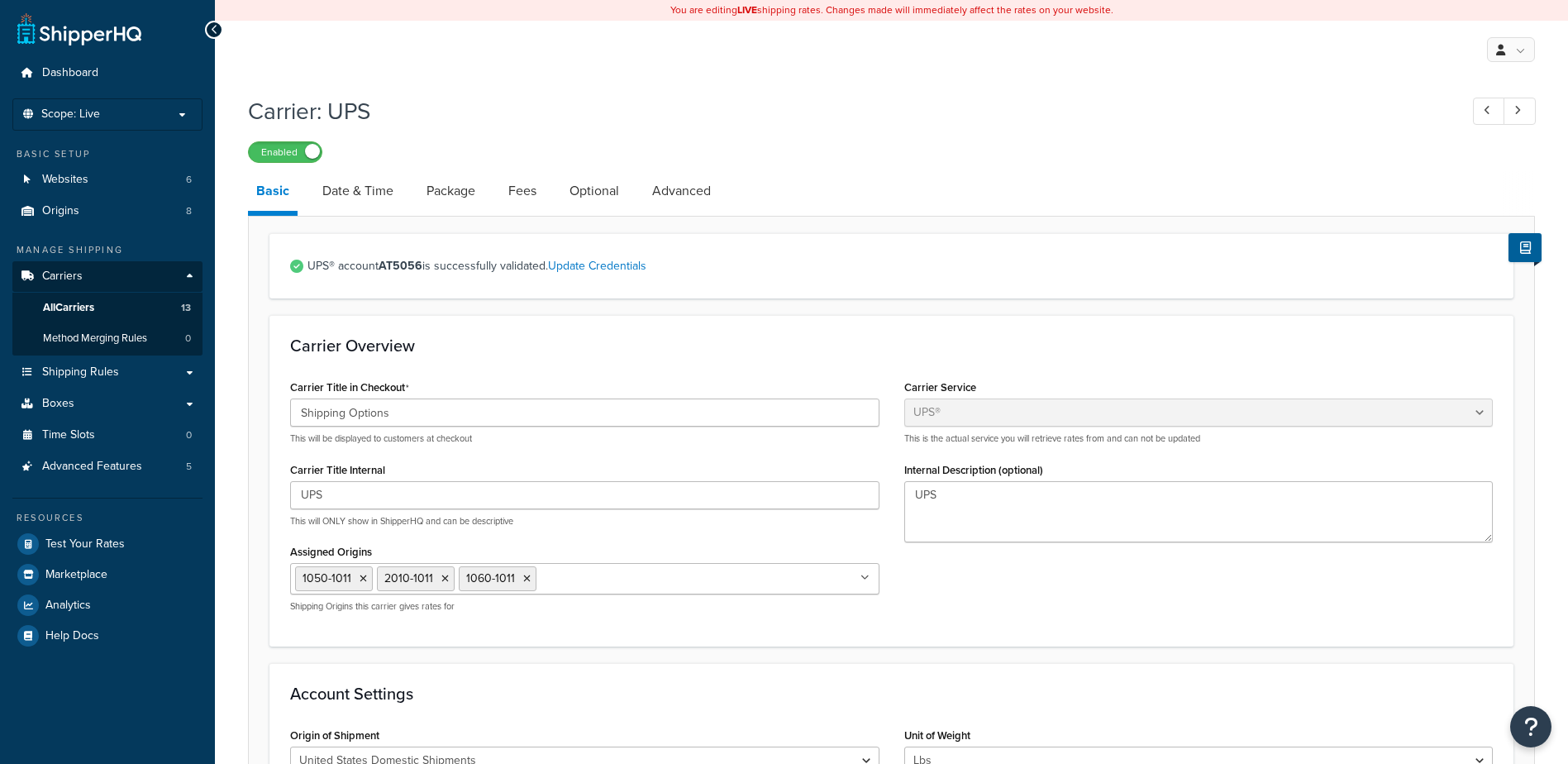
select select "ups"
select select "53"
click at [374, 191] on link "Date & Time" at bounding box center [358, 191] width 88 height 40
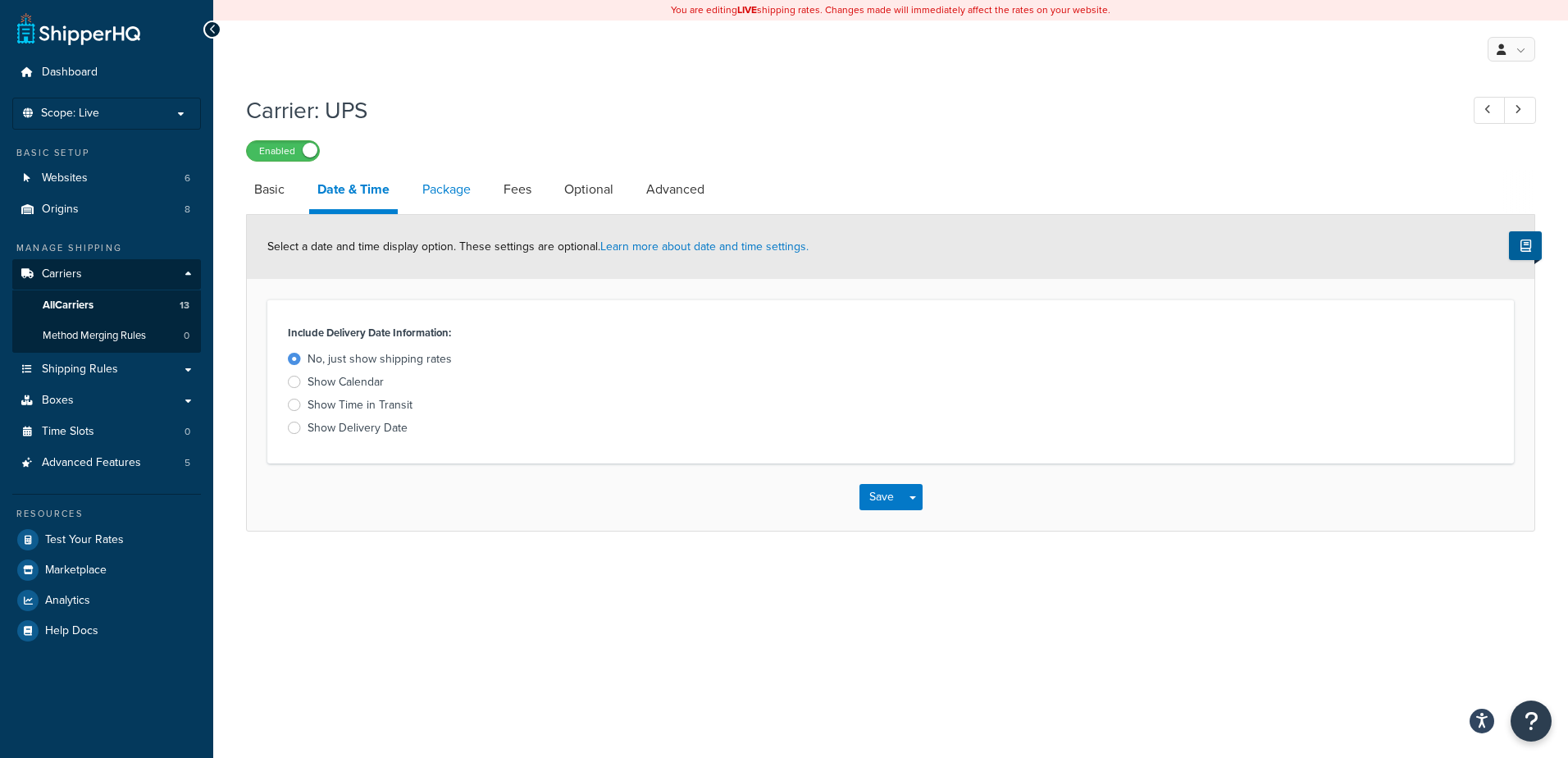
click at [456, 183] on link "Package" at bounding box center [446, 190] width 65 height 40
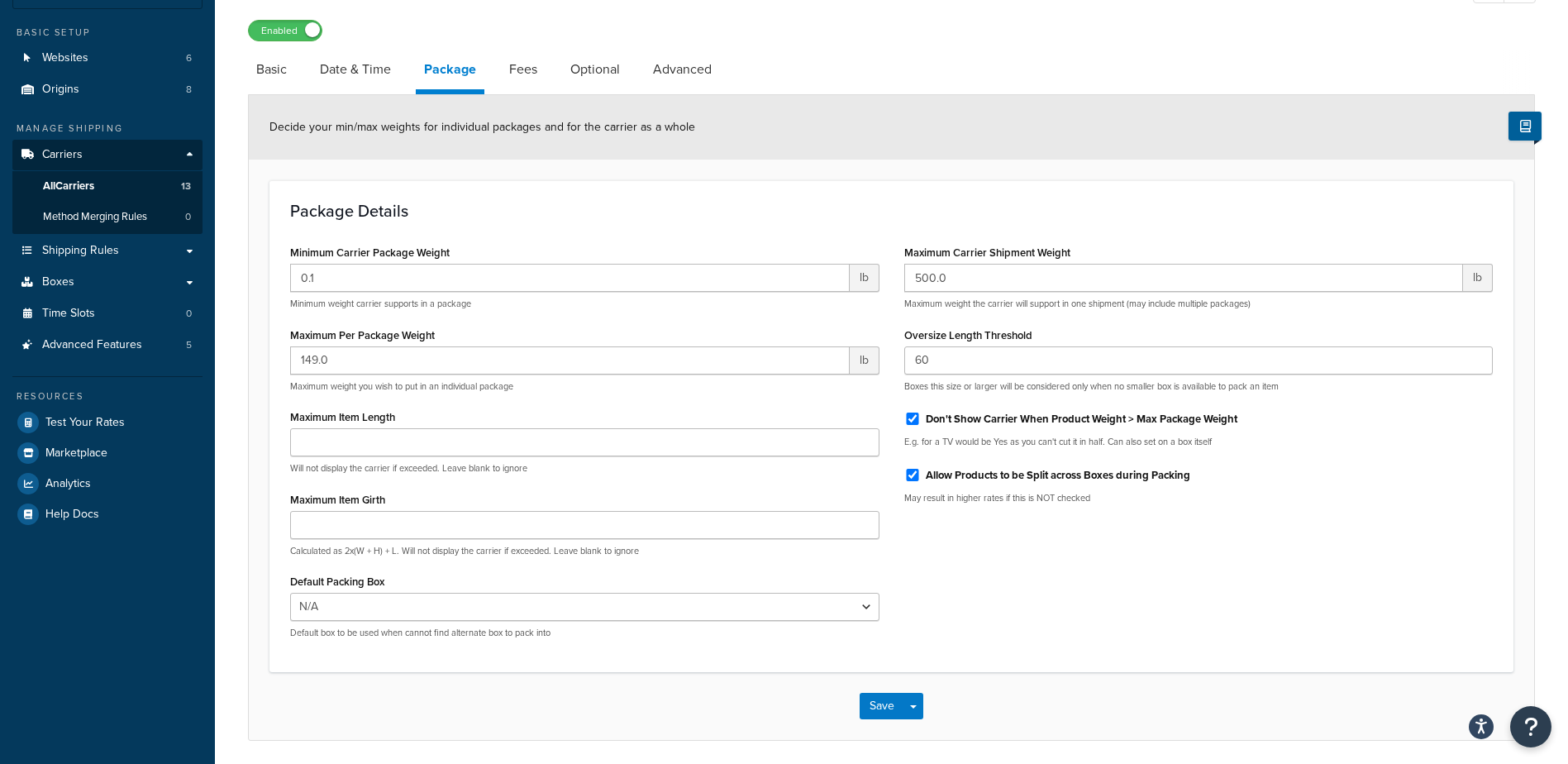
scroll to position [183, 0]
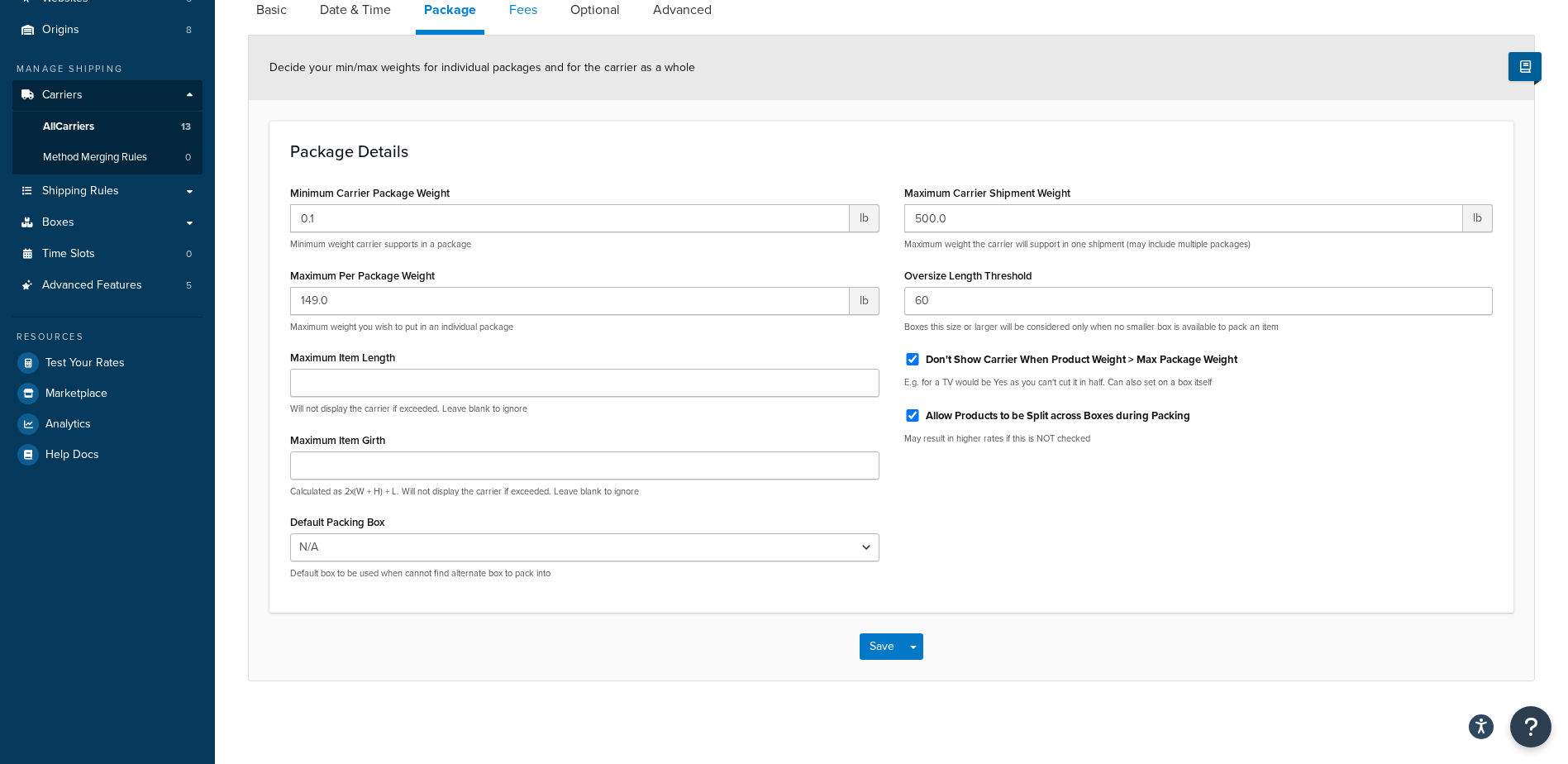
click at [525, 14] on link "Fees" at bounding box center [523, 10] width 44 height 40
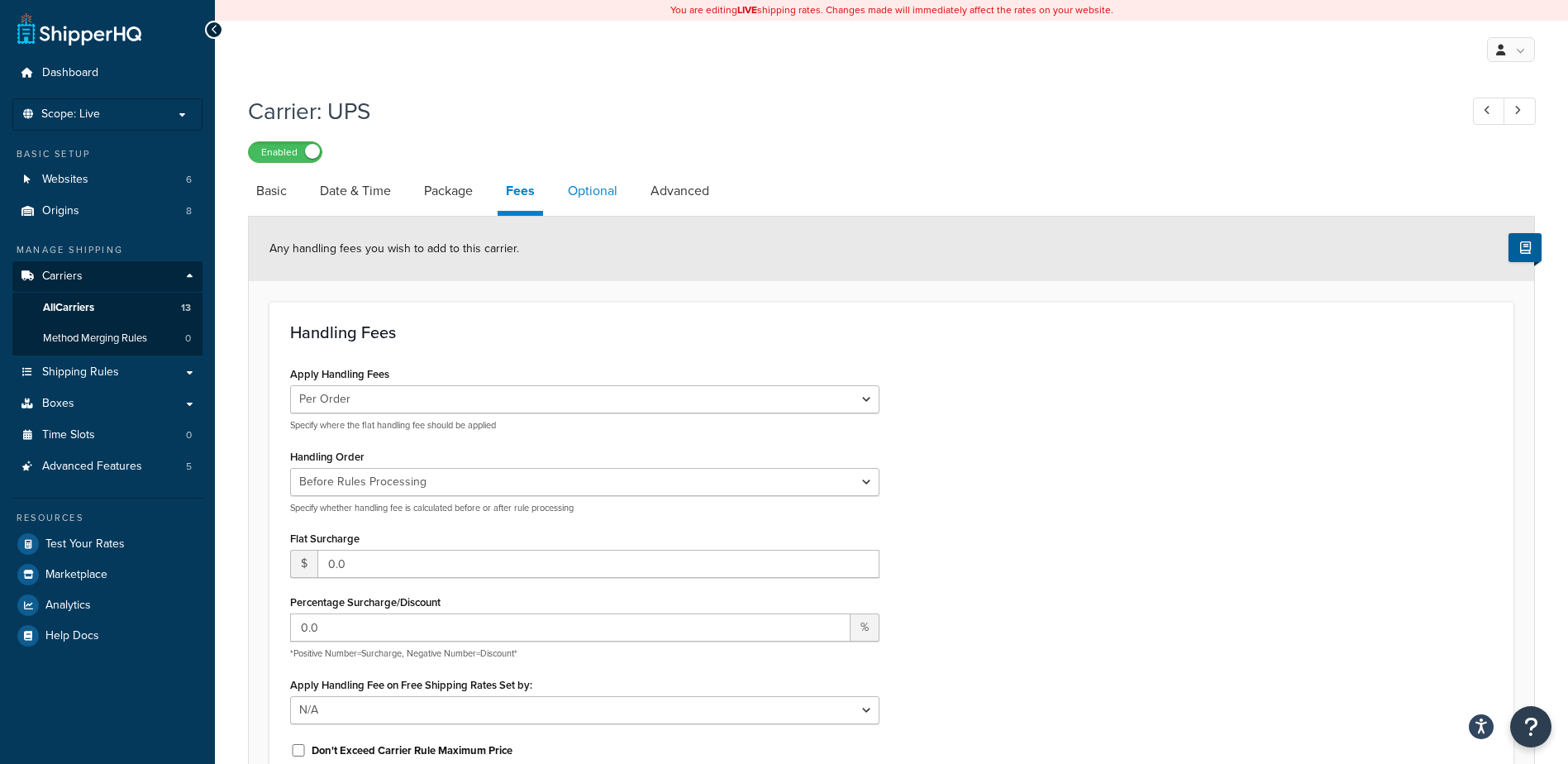
click at [577, 197] on link "Optional" at bounding box center [593, 191] width 66 height 40
select select "business"
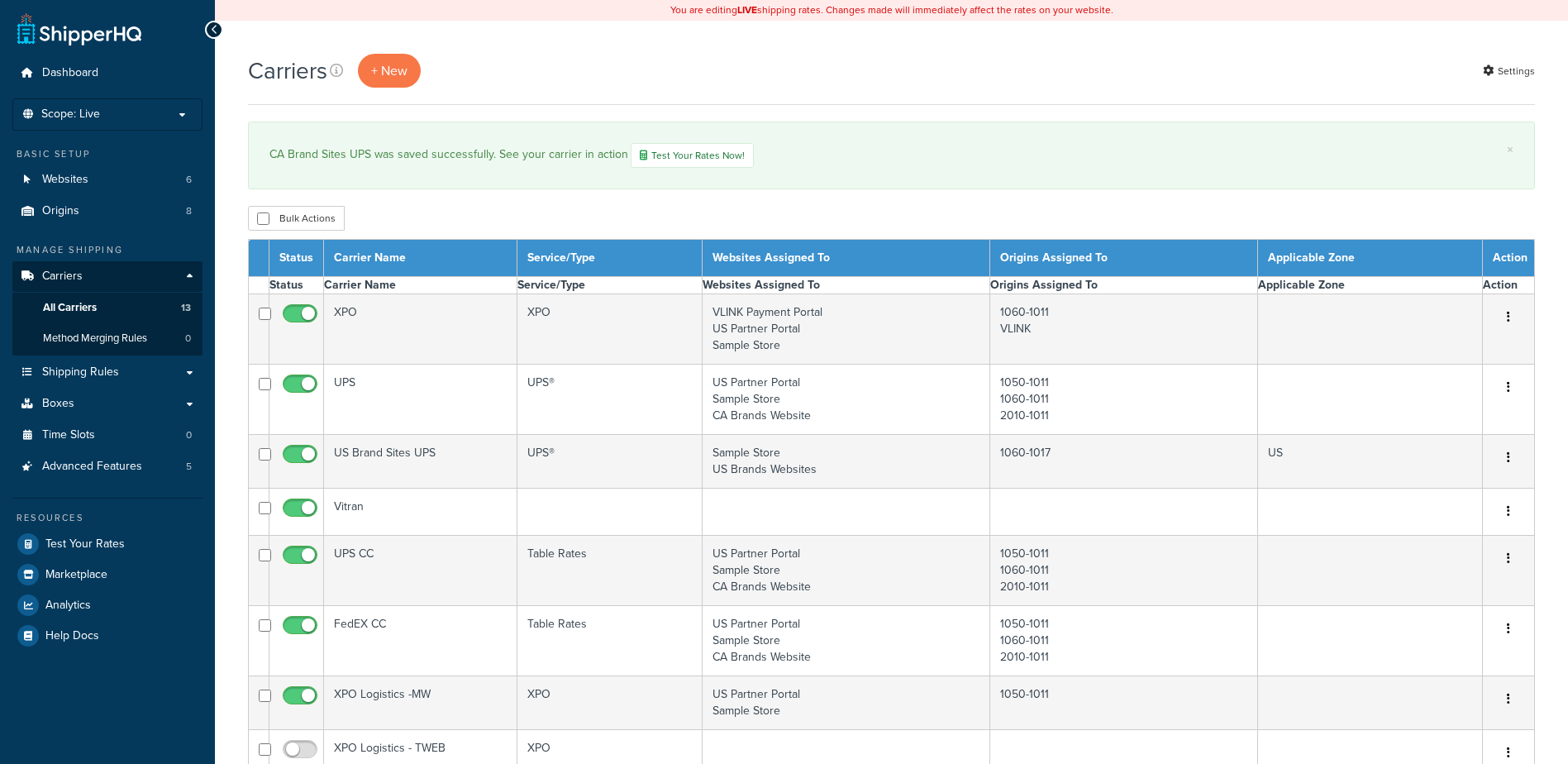
select select "15"
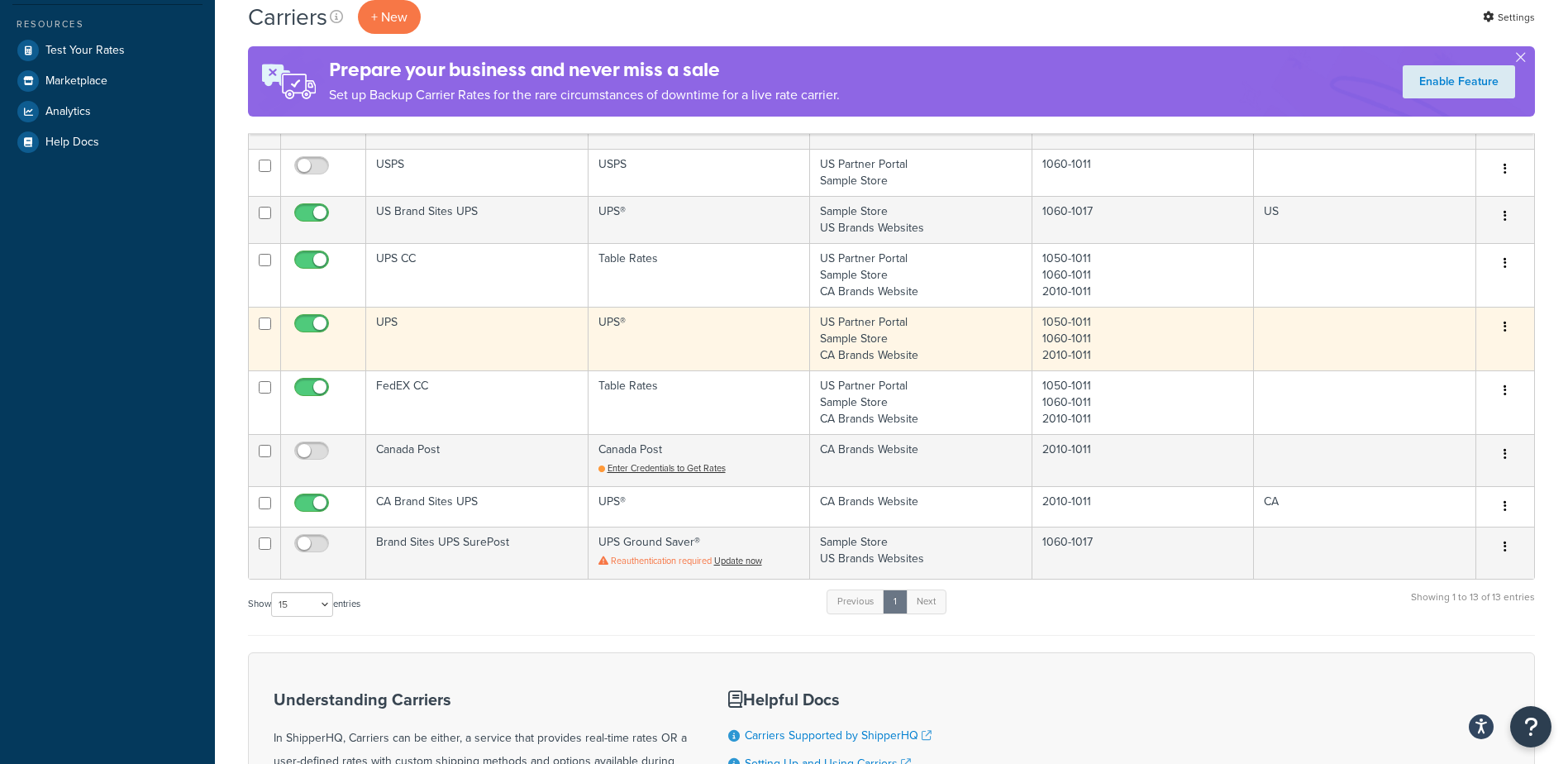
scroll to position [496, 0]
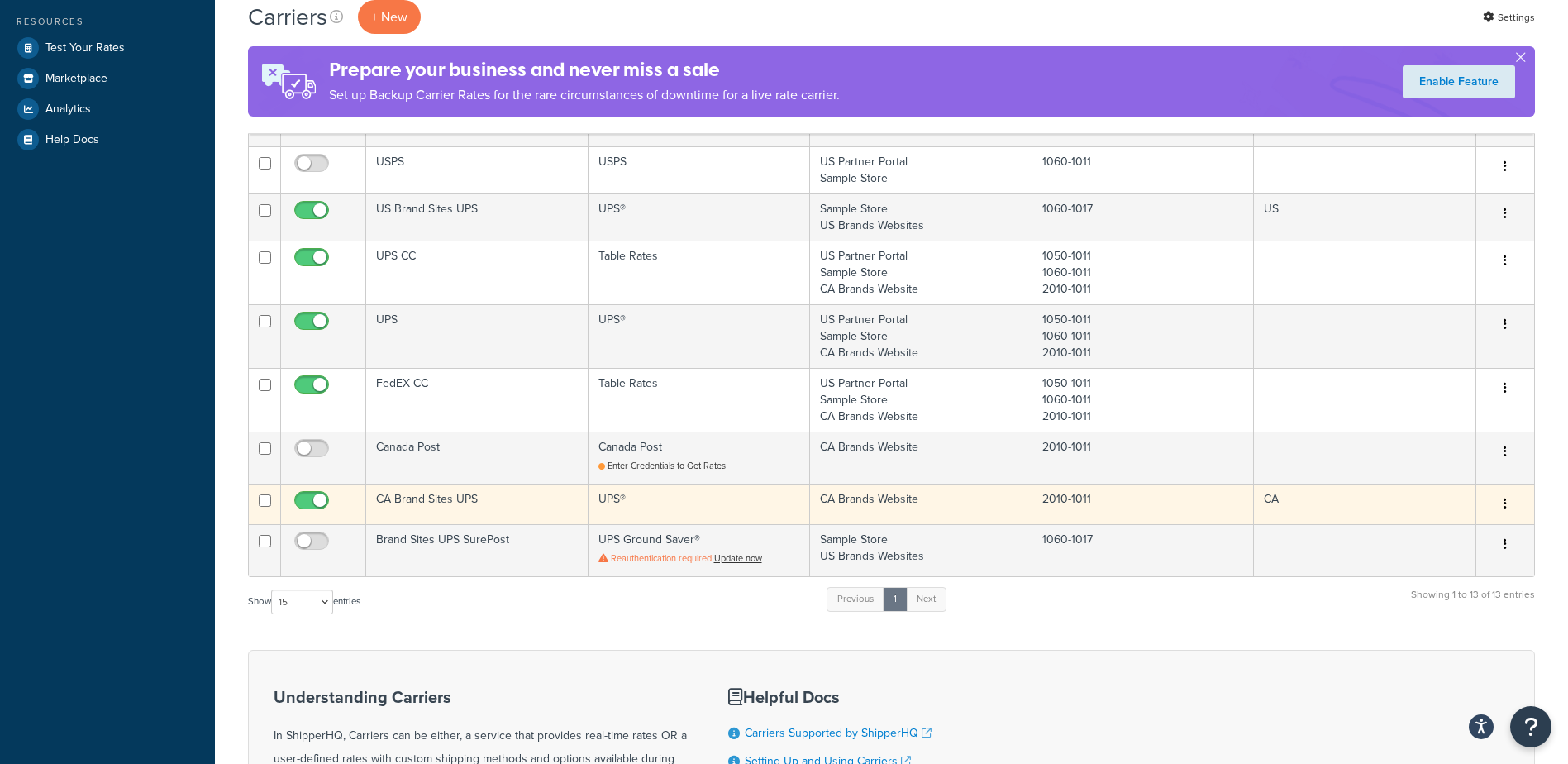
click at [443, 503] on td "CA Brand Sites UPS" at bounding box center [478, 504] width 222 height 41
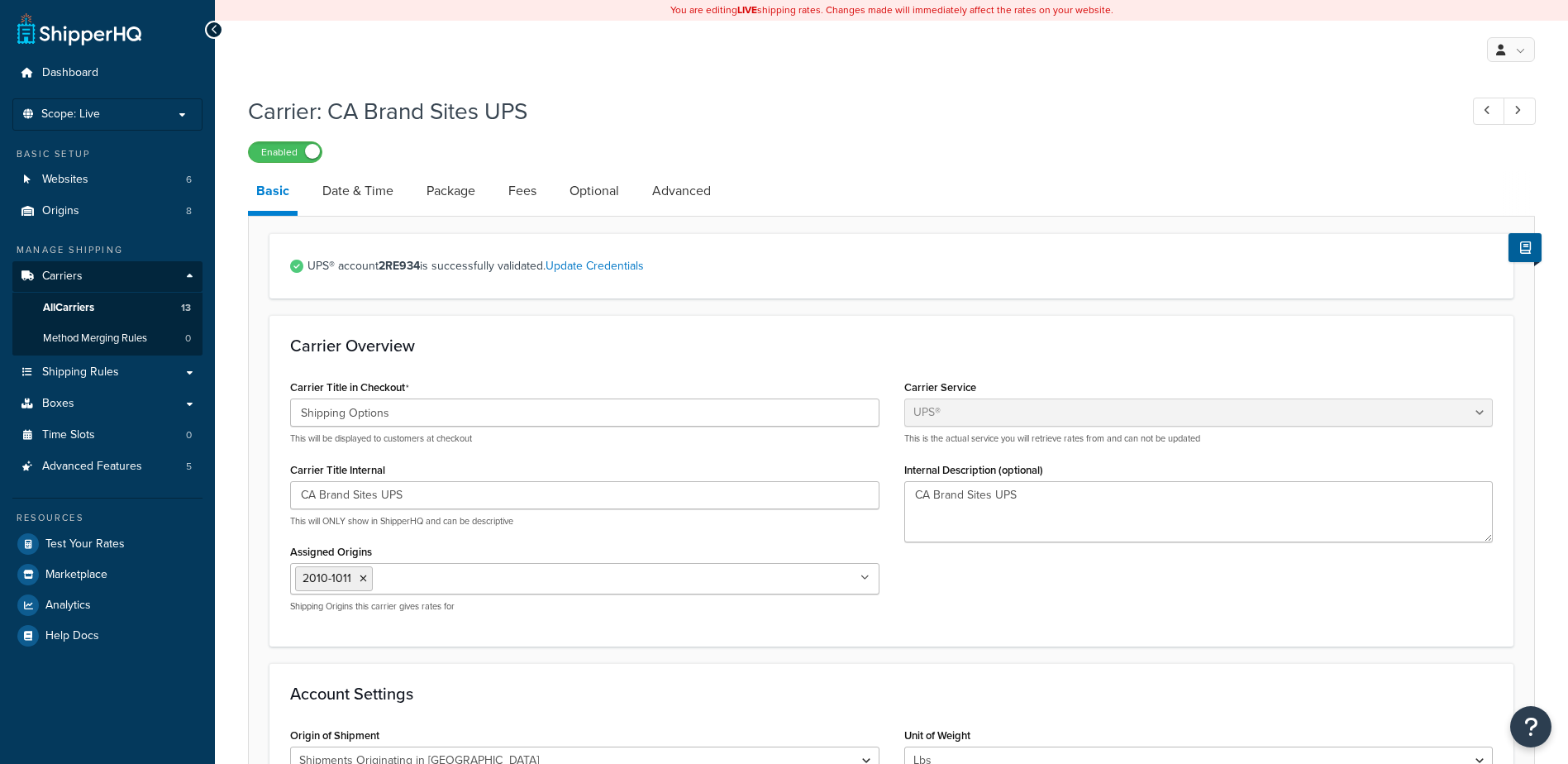
select select "ups"
select select "can"
select select "53"
click at [597, 204] on link "Optional" at bounding box center [594, 191] width 66 height 40
select select "residential"
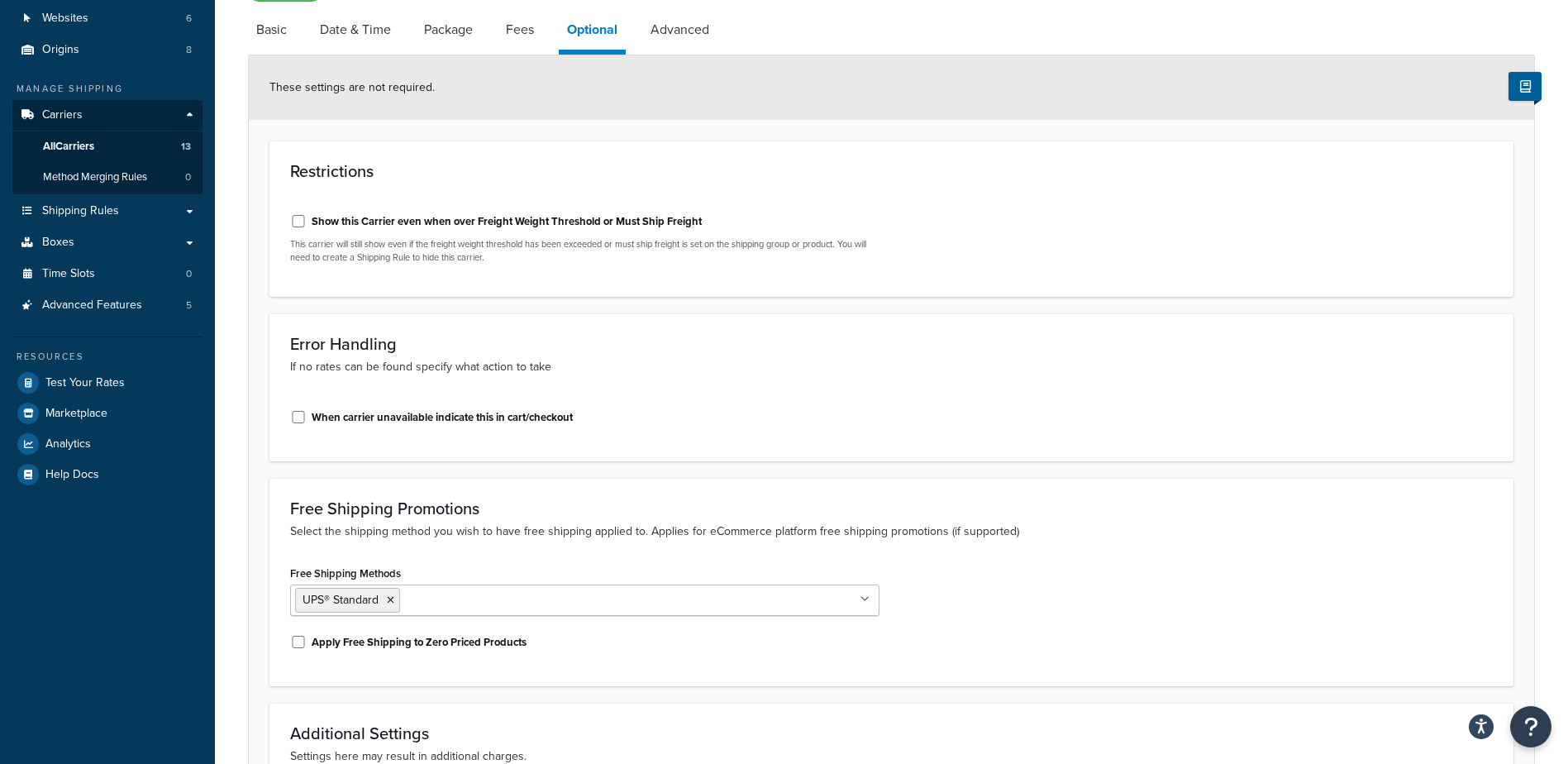
scroll to position [165, 0]
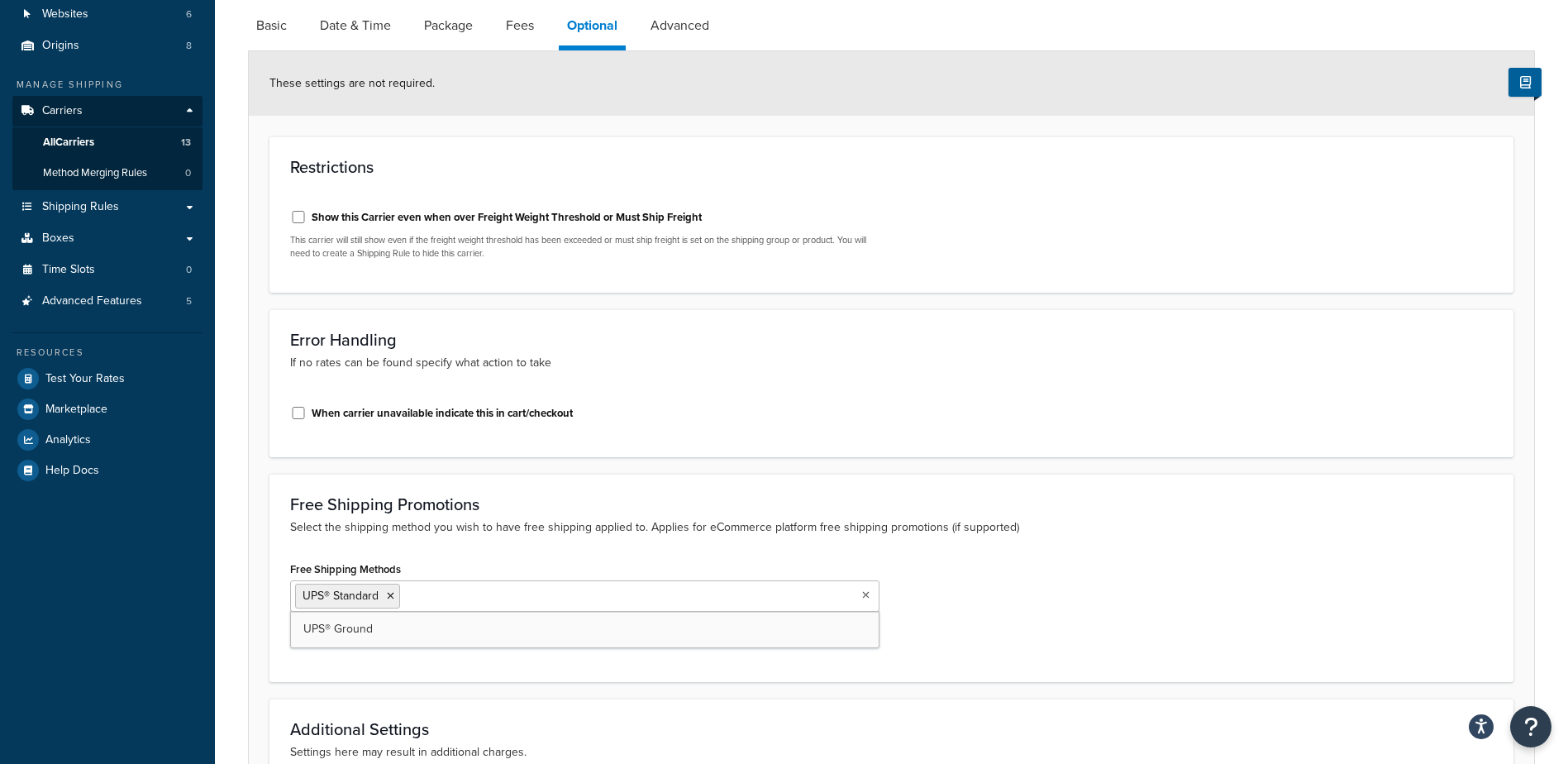
click at [467, 594] on input "Free Shipping Methods" at bounding box center [478, 595] width 147 height 18
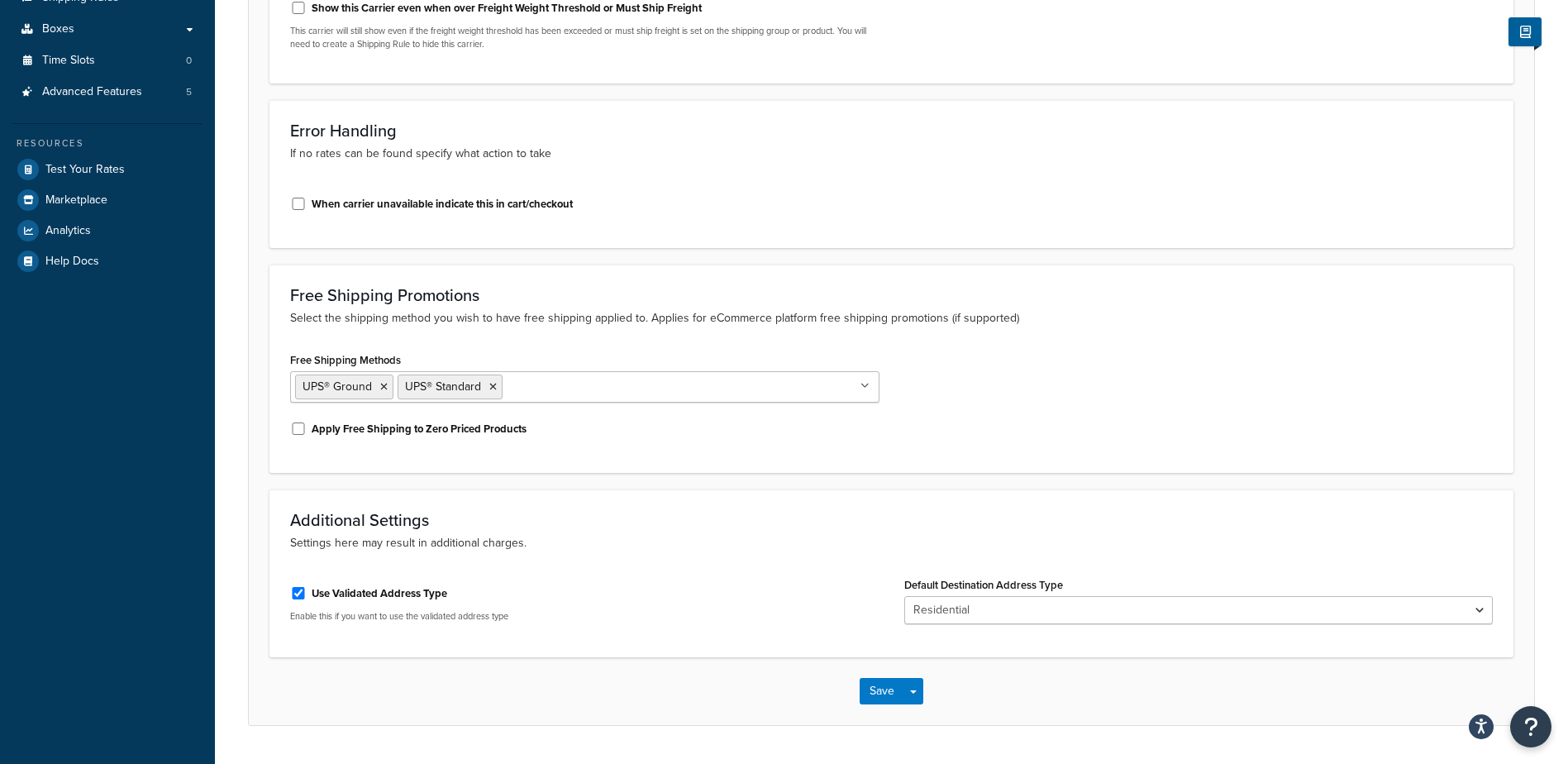
scroll to position [413, 0]
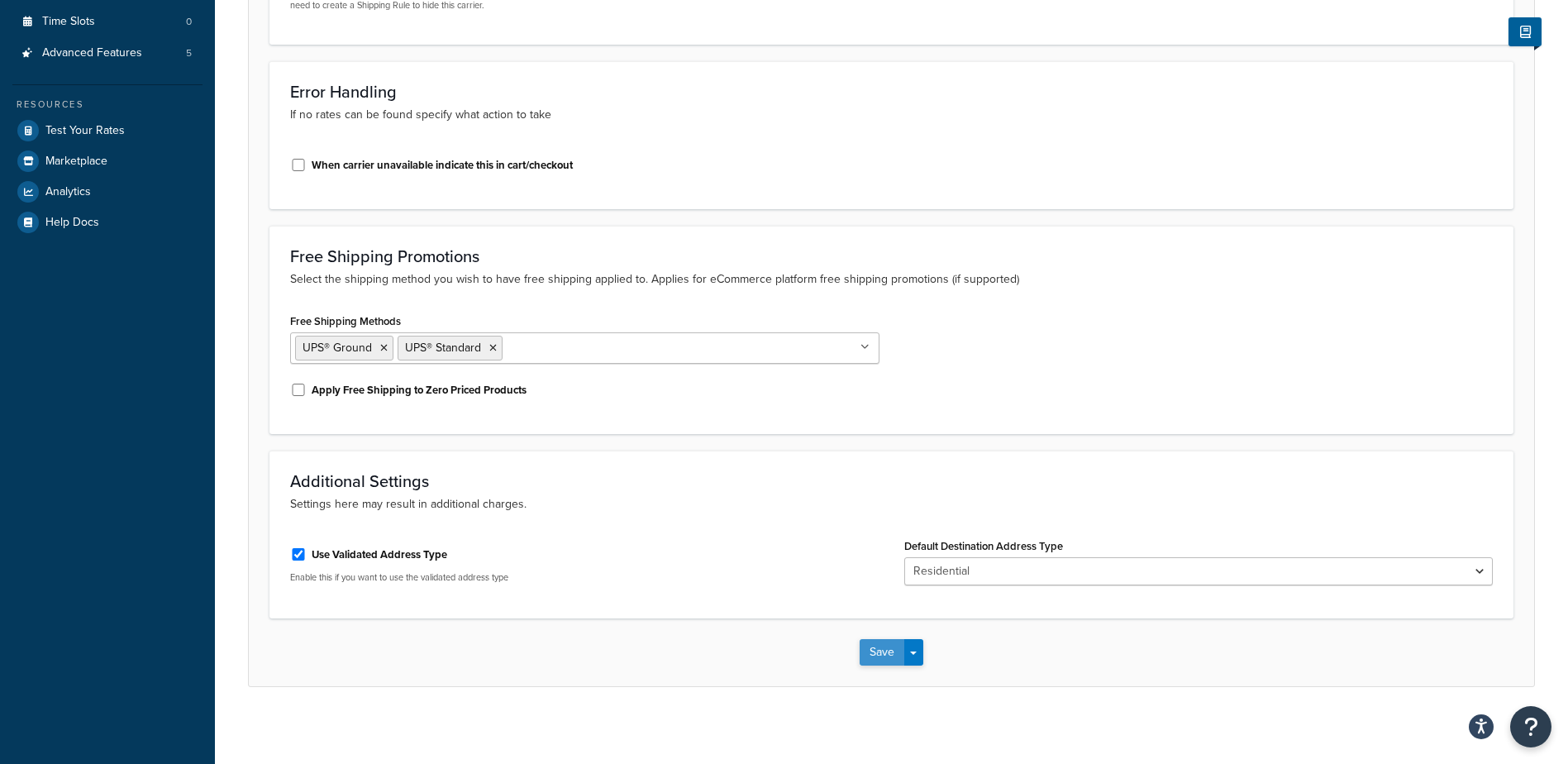
click at [882, 660] on button "Save" at bounding box center [881, 652] width 44 height 26
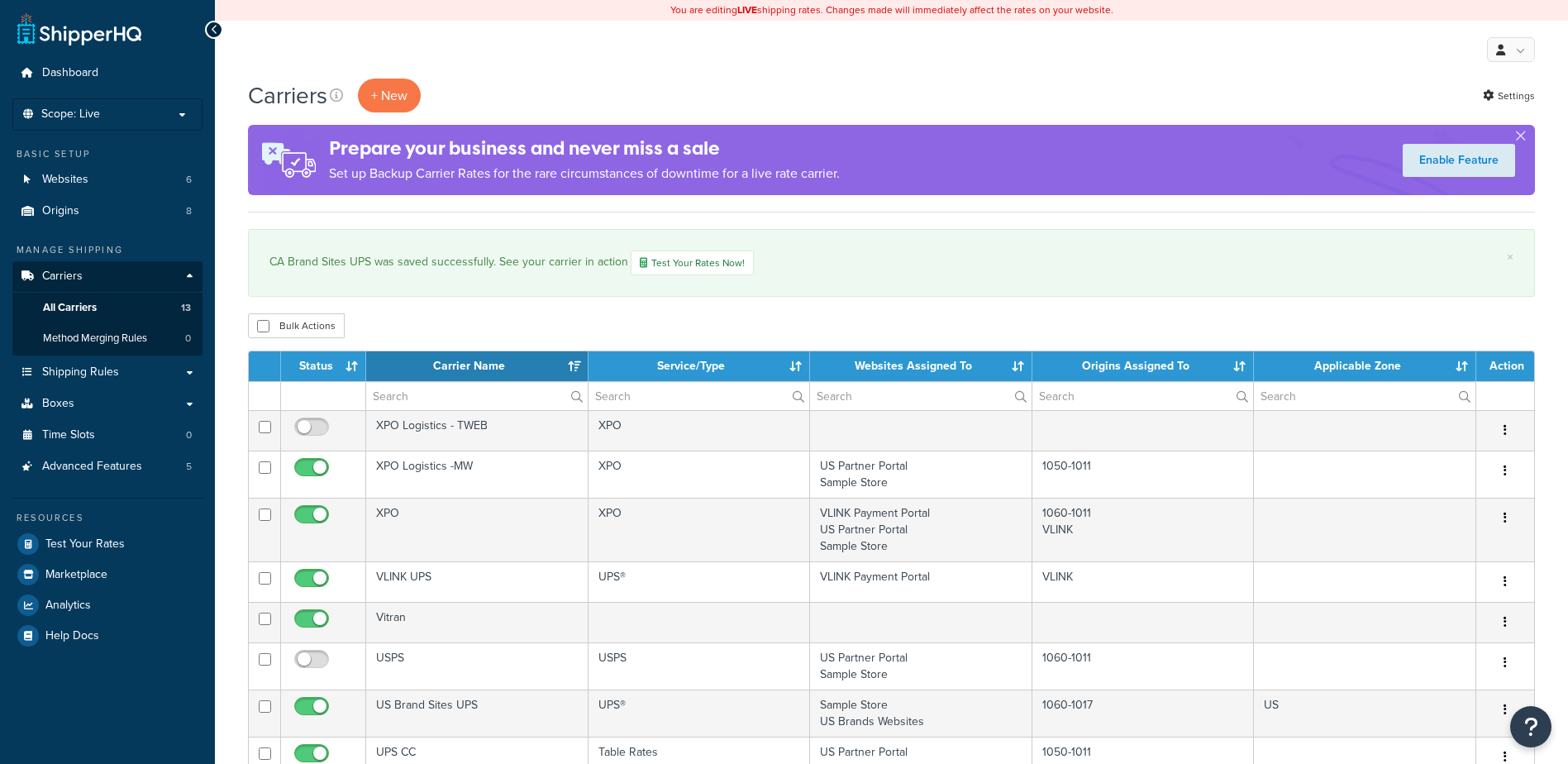
select select "15"
click at [56, 201] on link "Origins 8" at bounding box center [107, 211] width 190 height 30
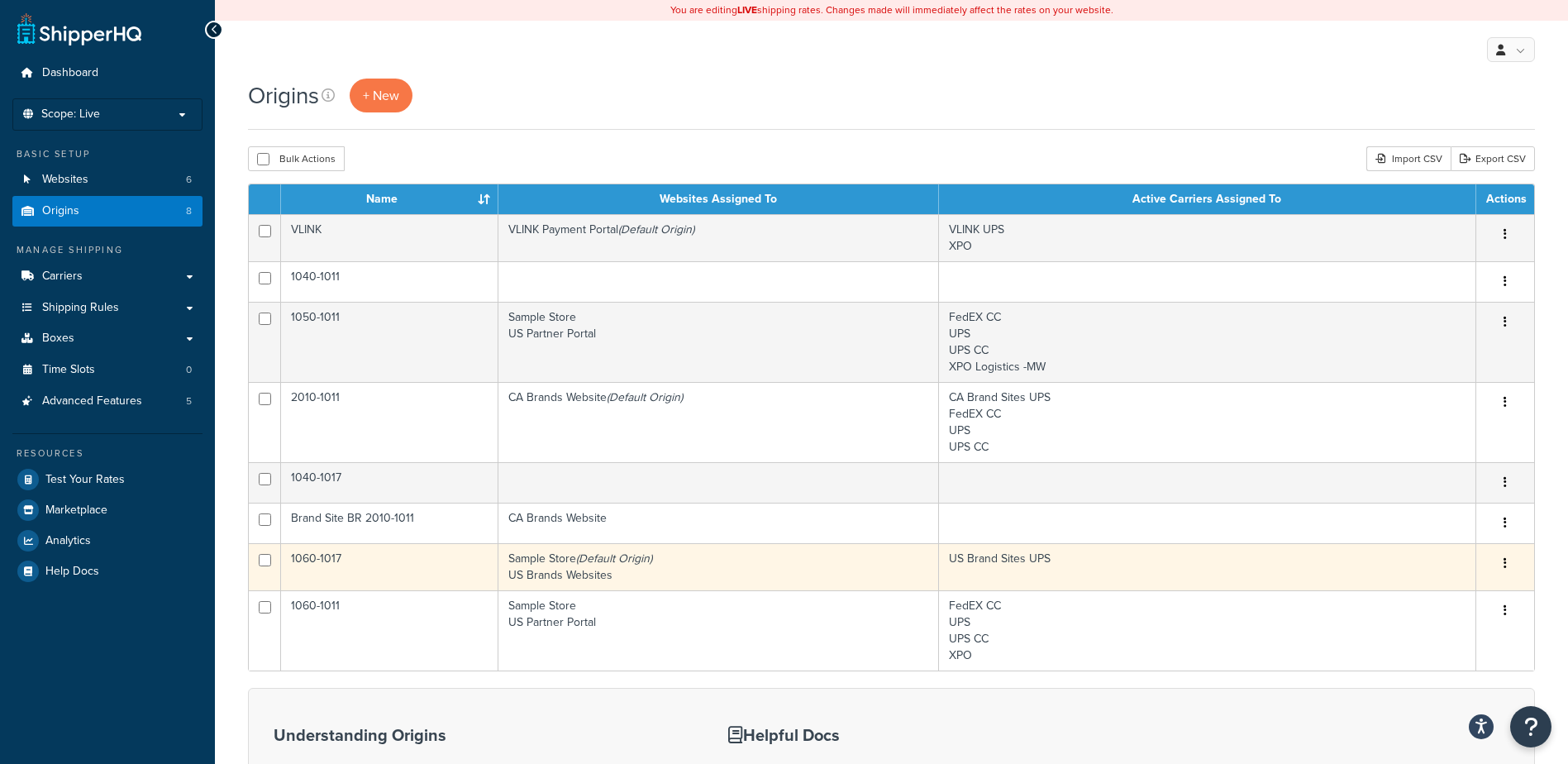
click at [594, 566] on icon "(Default Origin)" at bounding box center [615, 558] width 76 height 17
click at [1508, 562] on button "button" at bounding box center [1505, 563] width 23 height 26
click at [1421, 596] on link "Edit" at bounding box center [1451, 594] width 130 height 34
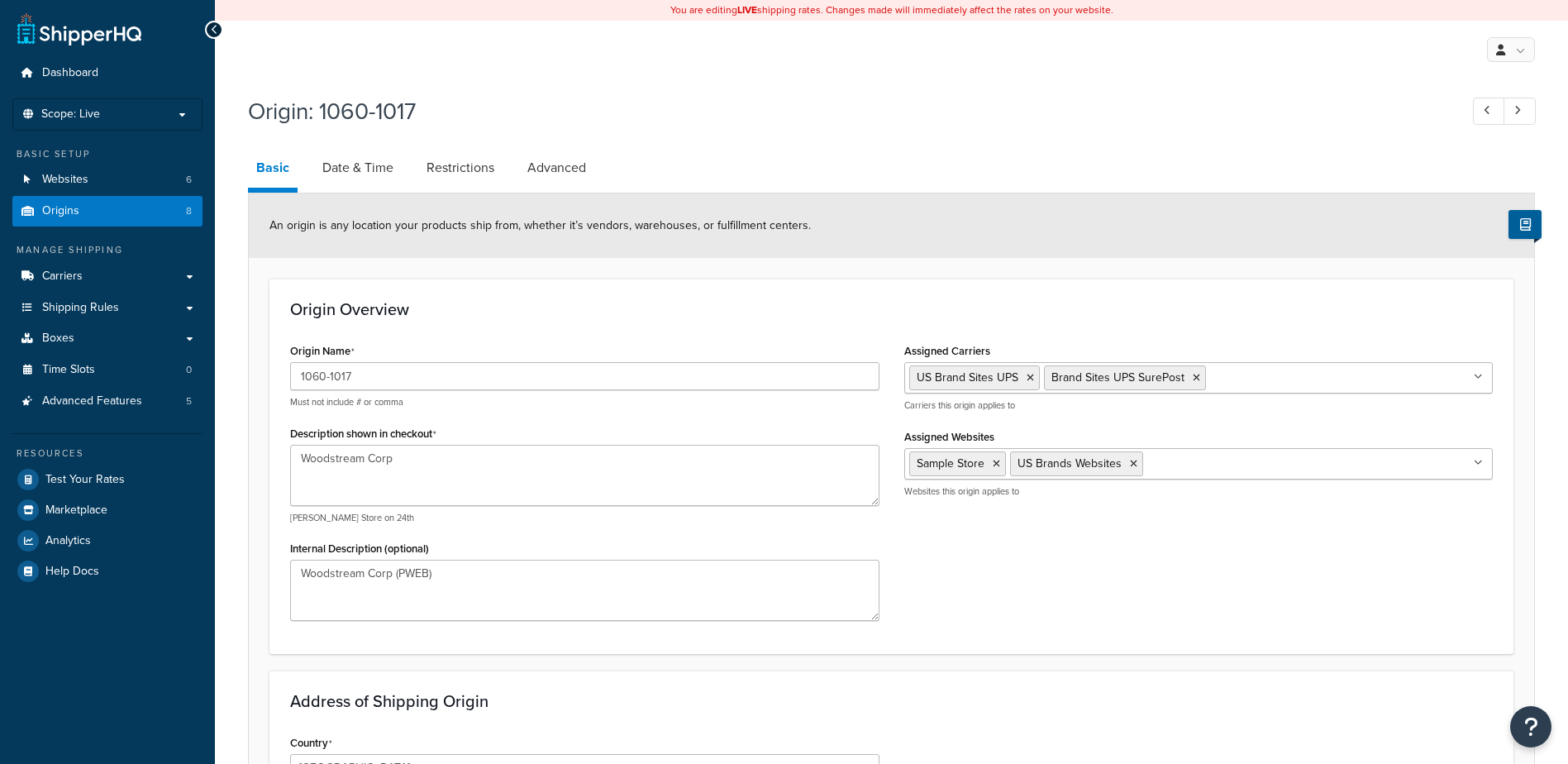
select select "38"
click at [73, 215] on span "Origins" at bounding box center [61, 211] width 37 height 14
